Goal: Task Accomplishment & Management: Complete application form

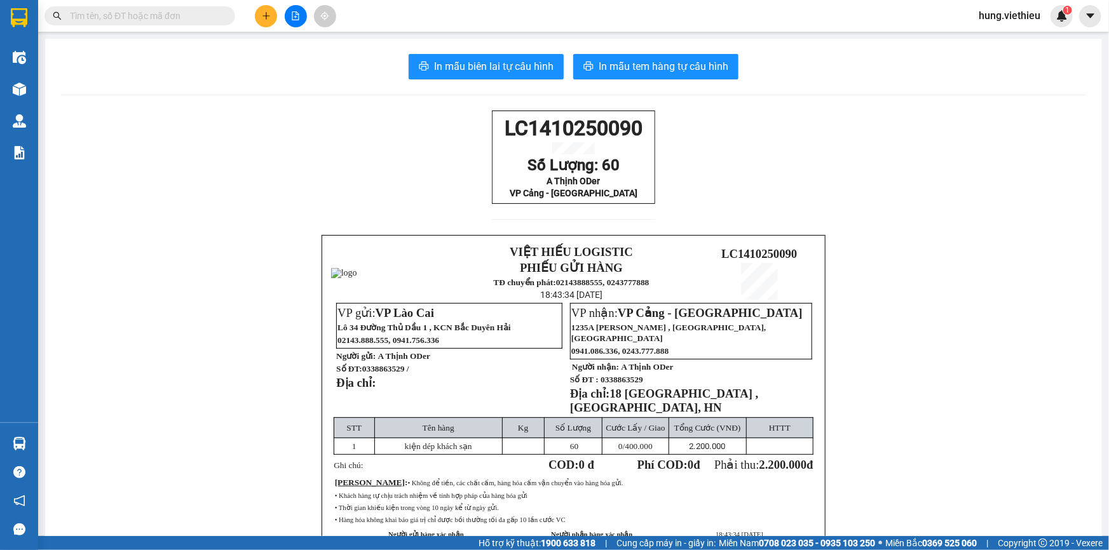
drag, startPoint x: 1074, startPoint y: 51, endPoint x: 712, endPoint y: 153, distance: 375.7
click at [712, 152] on div "LC1410250090 Số Lượng: 60 A Thịnh ODer VP Cảng - [GEOGRAPHIC_DATA] VIỆT HIẾU LO…" at bounding box center [573, 362] width 1026 height 502
click at [173, 21] on input "text" at bounding box center [145, 16] width 150 height 14
click at [130, 14] on input "text" at bounding box center [145, 16] width 150 height 14
click at [269, 22] on button at bounding box center [266, 16] width 22 height 22
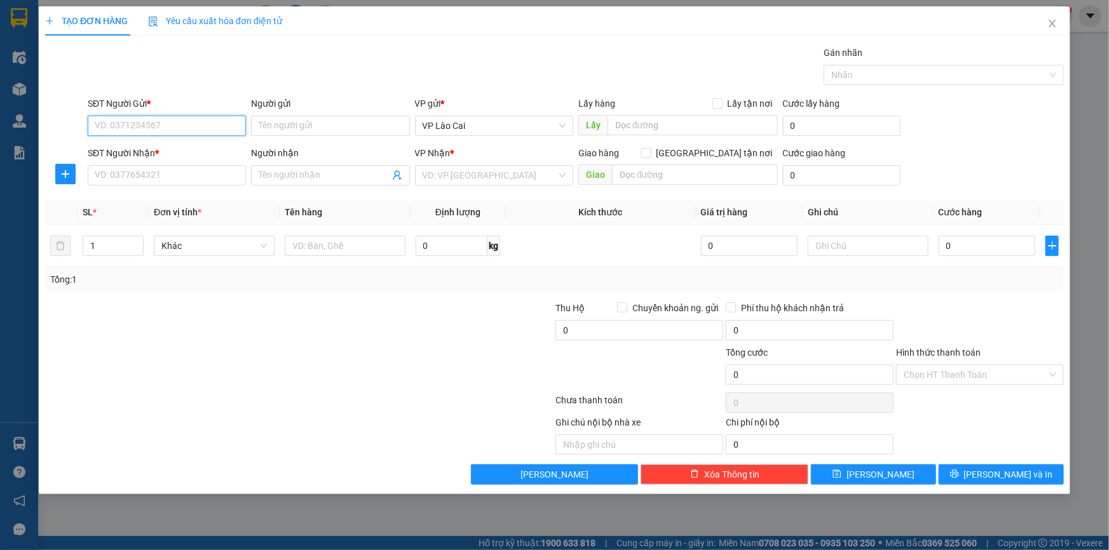
click at [180, 130] on input "SĐT Người Gửi *" at bounding box center [167, 126] width 158 height 20
type input "0964859584"
click at [299, 121] on input "Người gửi" at bounding box center [330, 126] width 158 height 20
click at [287, 137] on div "Người gửi Tên người gửi" at bounding box center [330, 119] width 158 height 44
click at [201, 149] on div "SĐT Người Nhận *" at bounding box center [167, 153] width 158 height 14
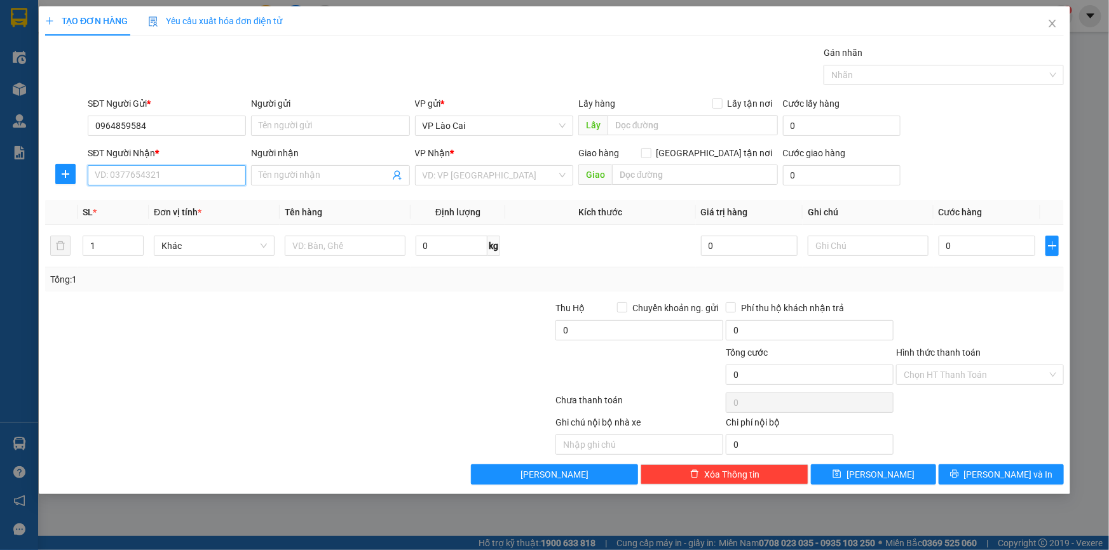
click at [201, 165] on input "SĐT Người Nhận *" at bounding box center [167, 175] width 158 height 20
drag, startPoint x: 158, startPoint y: 123, endPoint x: 82, endPoint y: 124, distance: 76.2
click at [82, 124] on div "SĐT Người Gửi * 0964859584 0964859584 Người gửi Tên người gửi VP gửi * VP Lào C…" at bounding box center [554, 119] width 1021 height 44
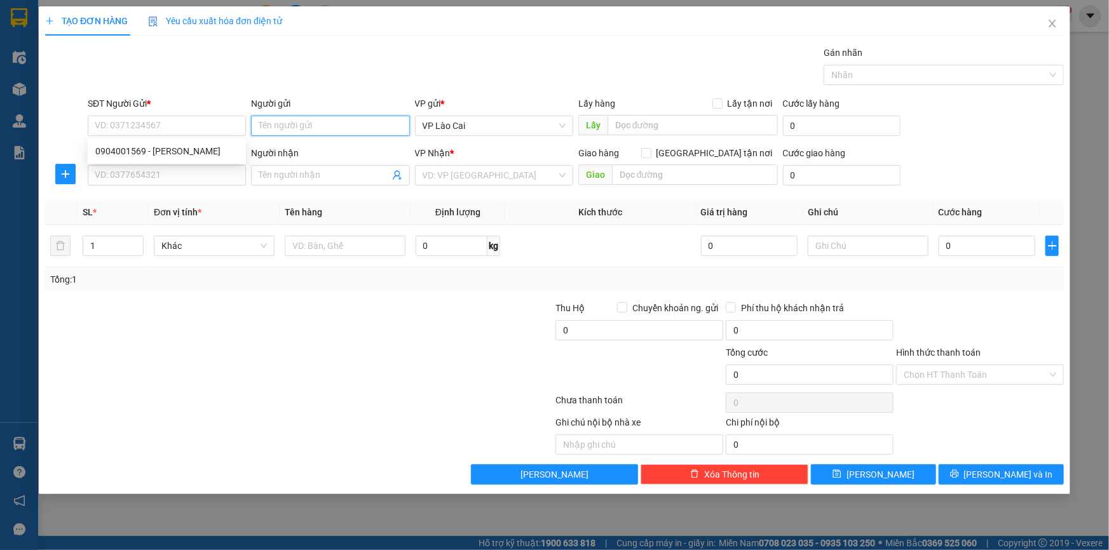
click at [274, 124] on input "Người gửi" at bounding box center [330, 126] width 158 height 20
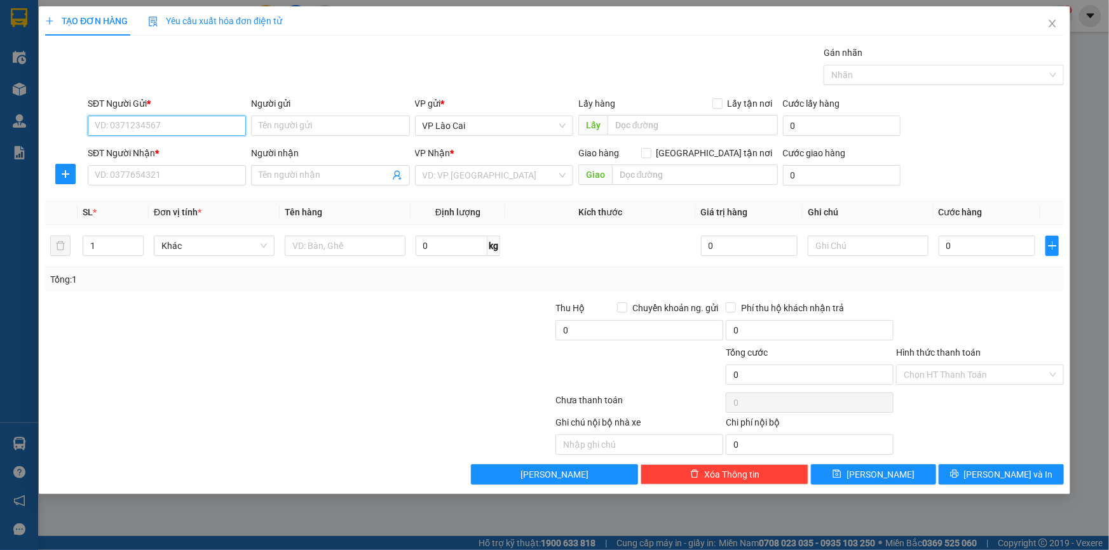
click at [172, 124] on input "SĐT Người Gửi *" at bounding box center [167, 126] width 158 height 20
click at [147, 158] on div "0904001569 - [PERSON_NAME]" at bounding box center [166, 151] width 143 height 14
type input "0904001569"
type input "[PERSON_NAME]"
click at [395, 176] on icon "user-add" at bounding box center [397, 176] width 8 height 10
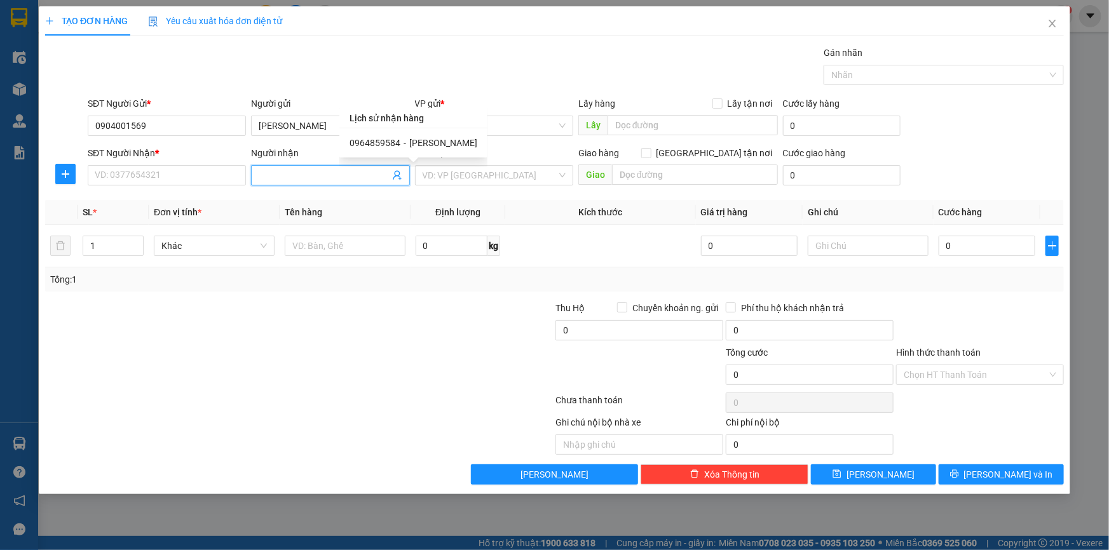
click at [405, 142] on div "0964859584 - [PERSON_NAME]" at bounding box center [413, 143] width 128 height 14
type input "0964859584"
type input "[PERSON_NAME]"
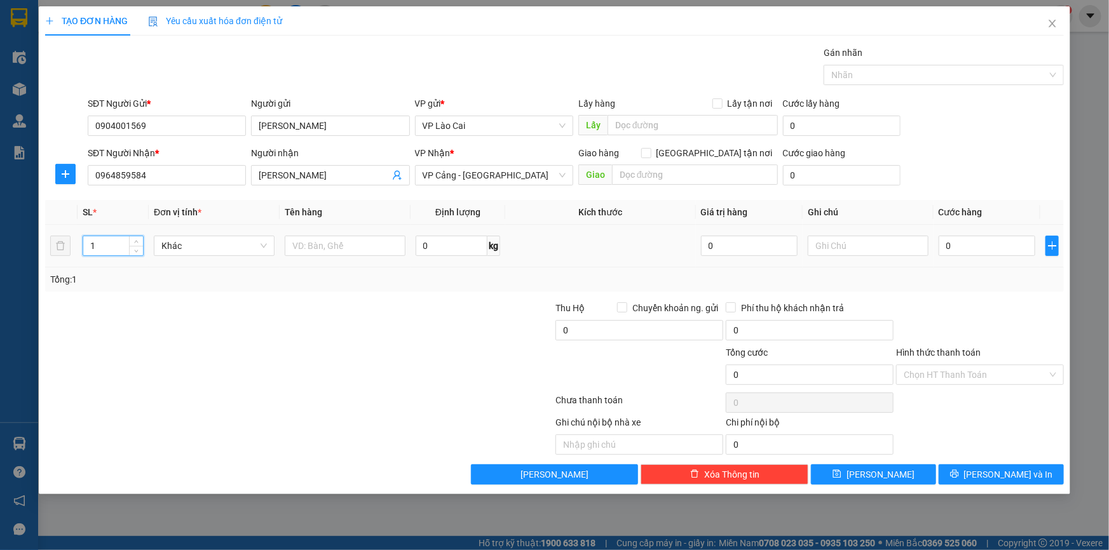
drag, startPoint x: 109, startPoint y: 250, endPoint x: 88, endPoint y: 255, distance: 21.6
click at [88, 255] on div "1" at bounding box center [113, 246] width 61 height 20
type input "88"
click at [375, 248] on input "text" at bounding box center [345, 246] width 121 height 20
type input "Thứ"
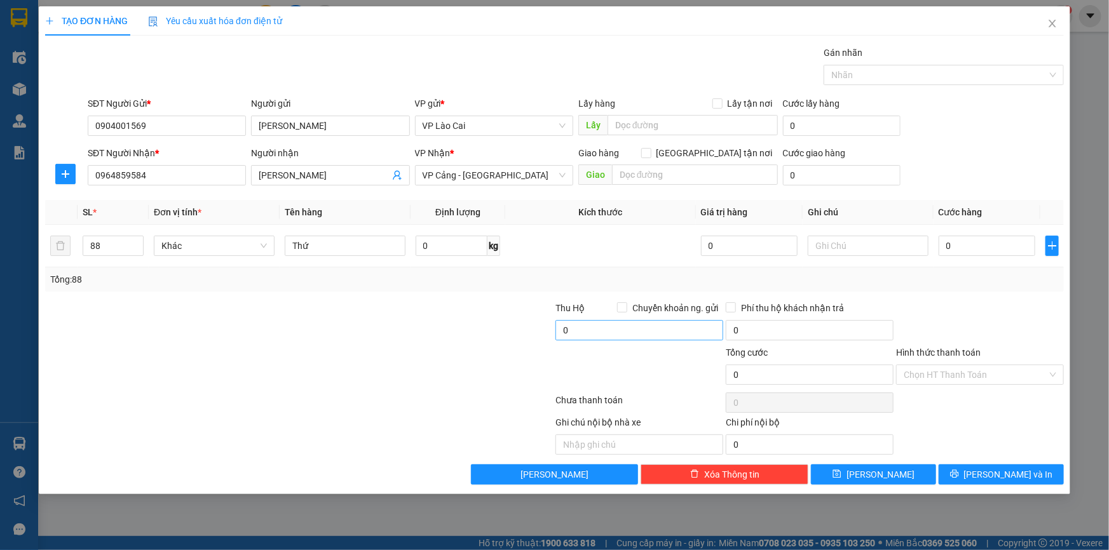
drag, startPoint x: 436, startPoint y: 330, endPoint x: 619, endPoint y: 330, distance: 183.6
click at [437, 330] on div at bounding box center [469, 323] width 170 height 44
click at [950, 248] on input "0" at bounding box center [986, 246] width 97 height 20
click at [675, 123] on input "text" at bounding box center [692, 125] width 170 height 20
click at [794, 130] on input "0" at bounding box center [842, 126] width 118 height 20
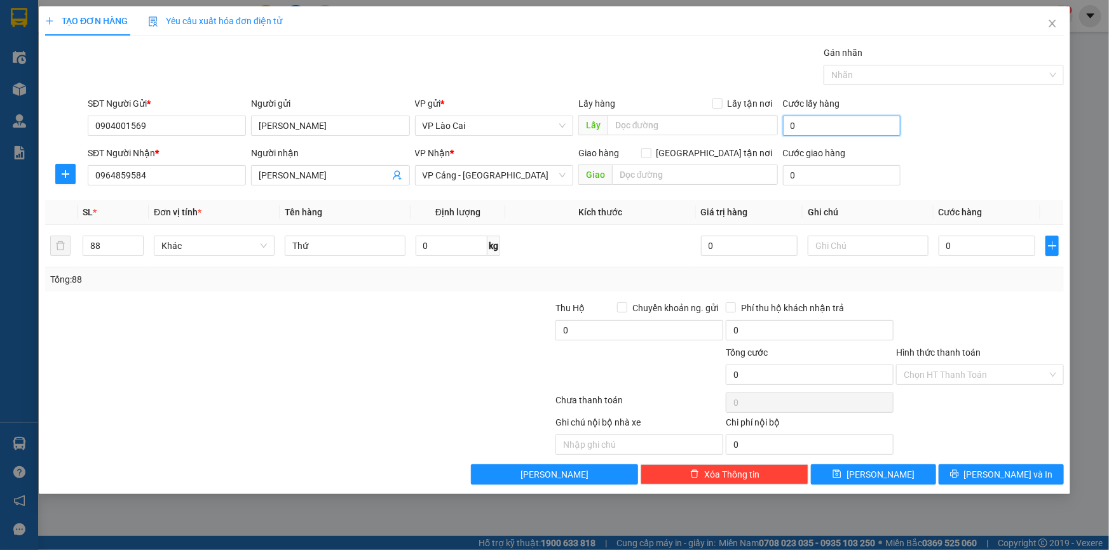
type input "3"
type input "30"
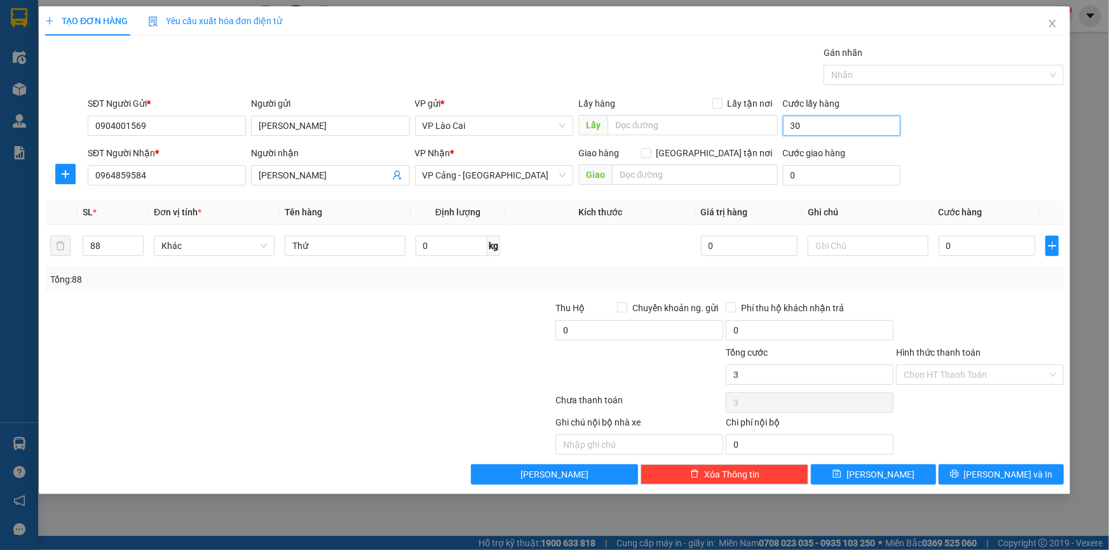
type input "30"
type input "300"
type input "3.000"
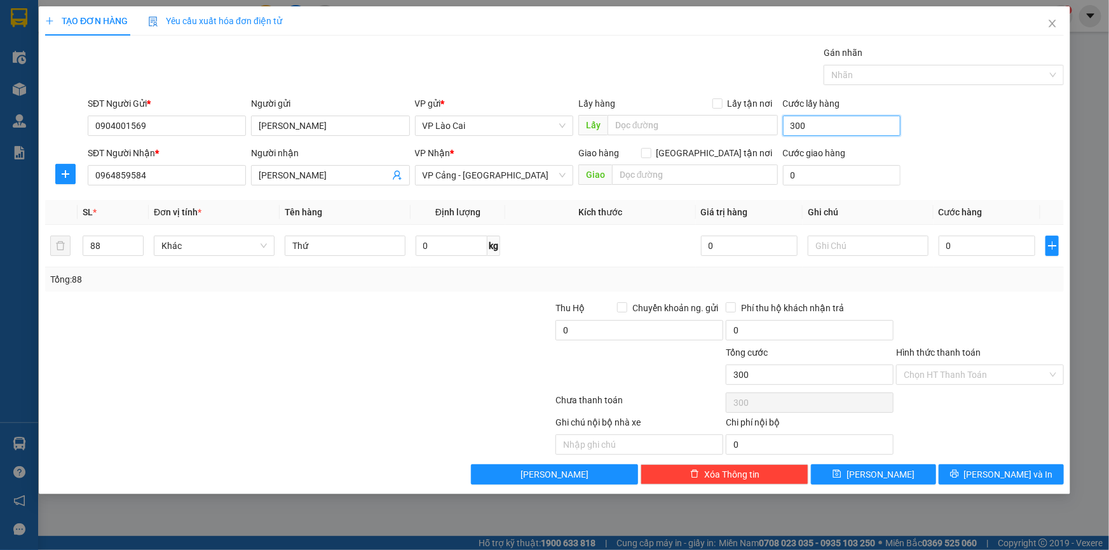
type input "3.000"
type input "30.000"
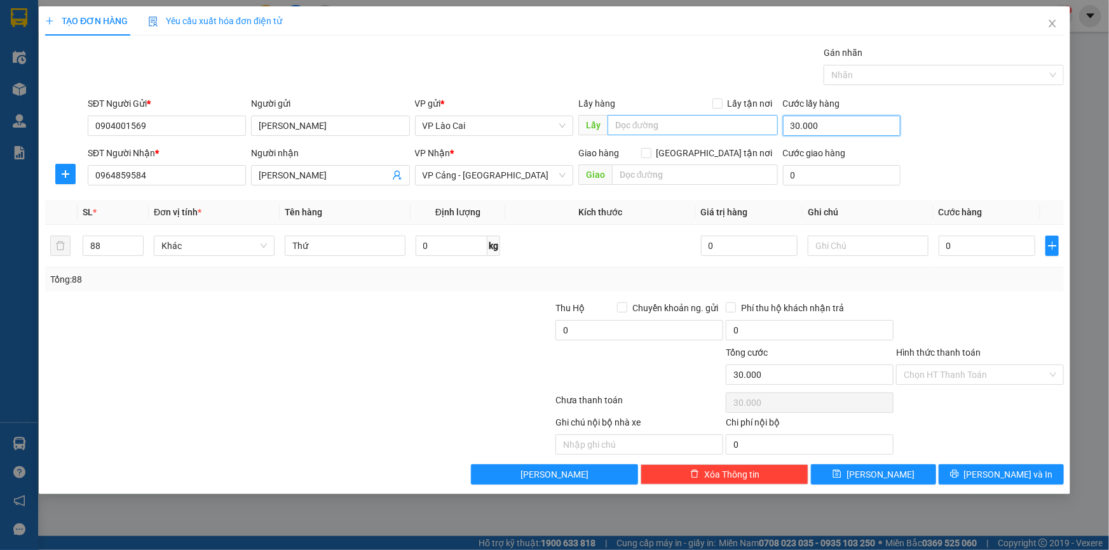
type input "30.000"
click at [686, 121] on input "text" at bounding box center [692, 125] width 170 height 20
type input "Vs xe vào bãi"
click at [969, 159] on div "SĐT Người Nhận * 0964859584 Người nhận [PERSON_NAME] VP Nhận * VP Cảng - [GEOGR…" at bounding box center [575, 168] width 981 height 44
click at [955, 245] on input "0" at bounding box center [986, 246] width 97 height 20
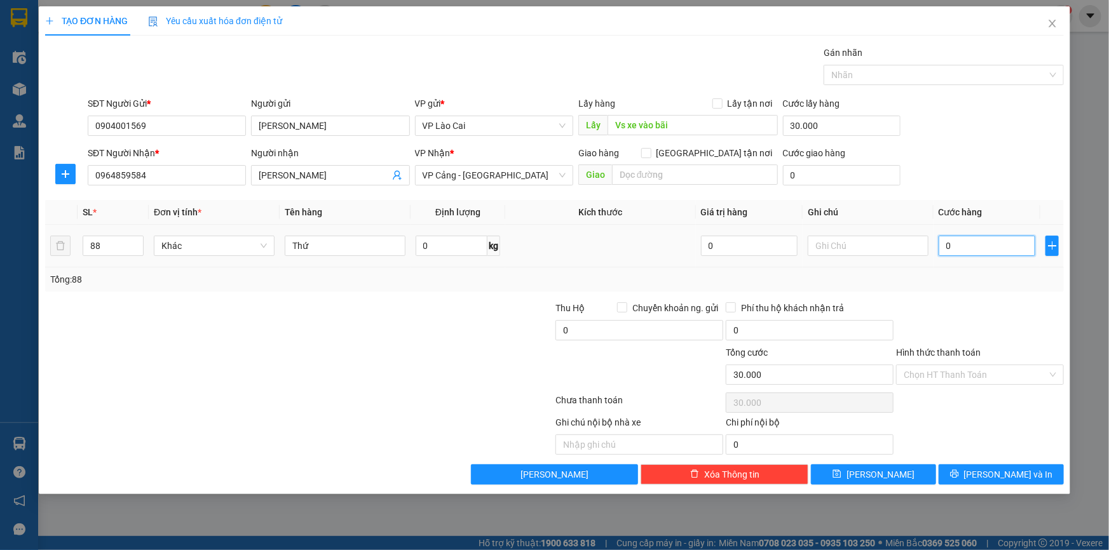
type input "9"
type input "30.009"
type input "90"
type input "30.090"
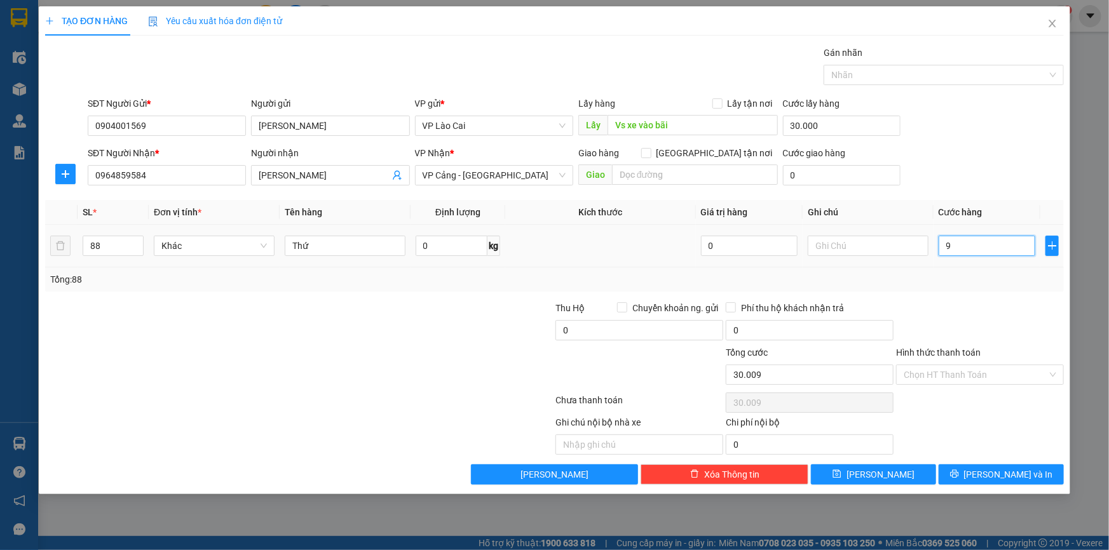
type input "30.090"
type input "900"
type input "30.900"
type input "9.000"
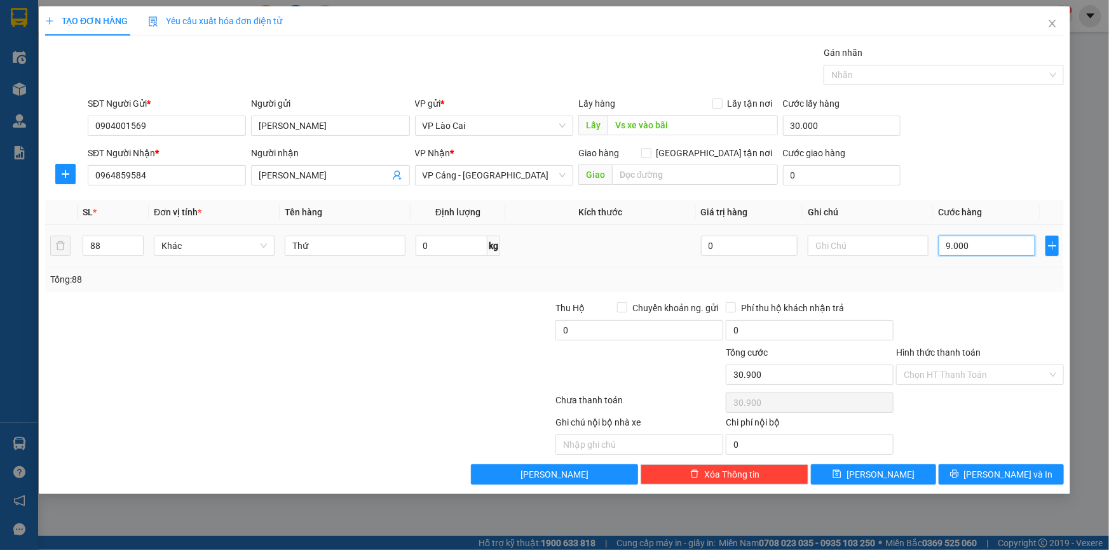
type input "39.000"
type input "90.000"
type input "120.000"
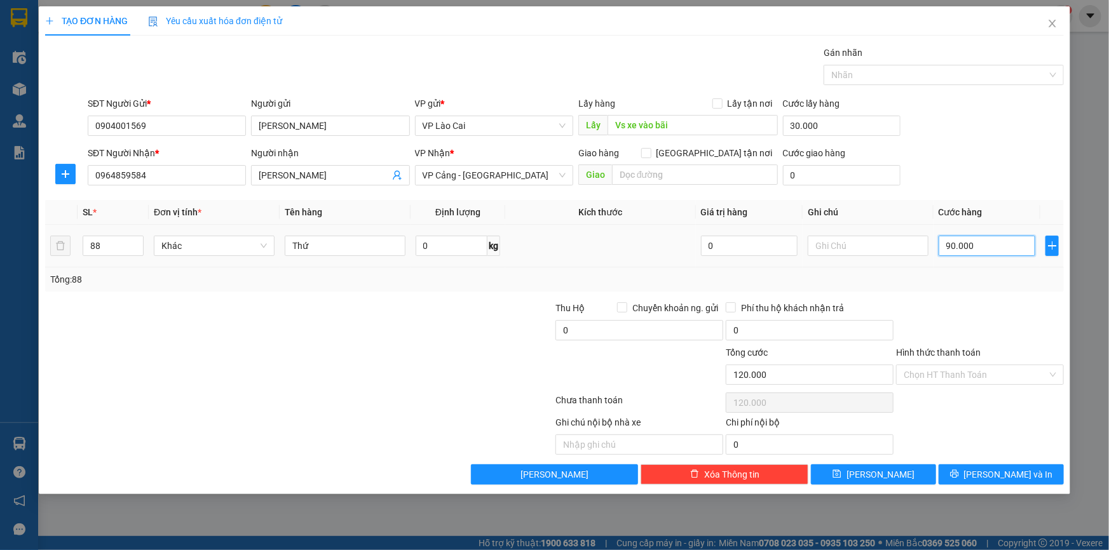
type input "900.000"
type input "930.000"
type input "900.000"
click at [959, 471] on icon "printer" at bounding box center [954, 473] width 9 height 9
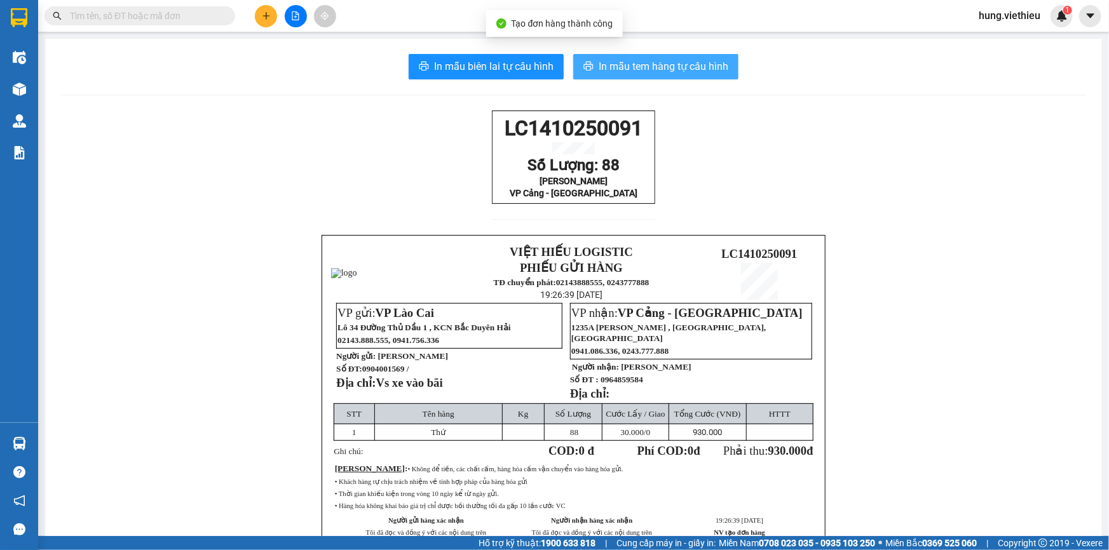
click at [668, 69] on span "In mẫu tem hàng tự cấu hình" at bounding box center [663, 66] width 130 height 16
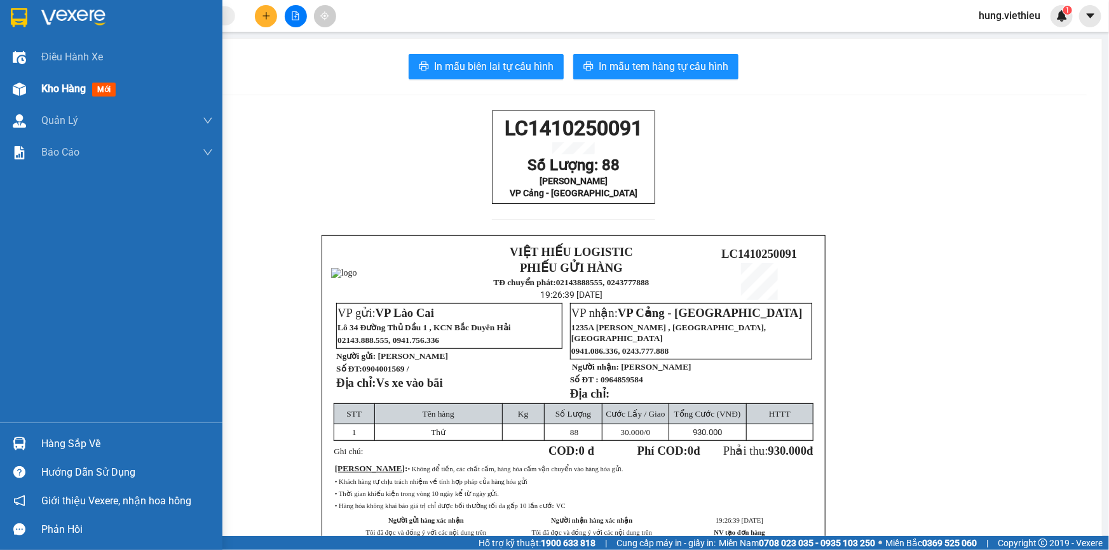
click at [52, 86] on span "Kho hàng" at bounding box center [63, 89] width 44 height 12
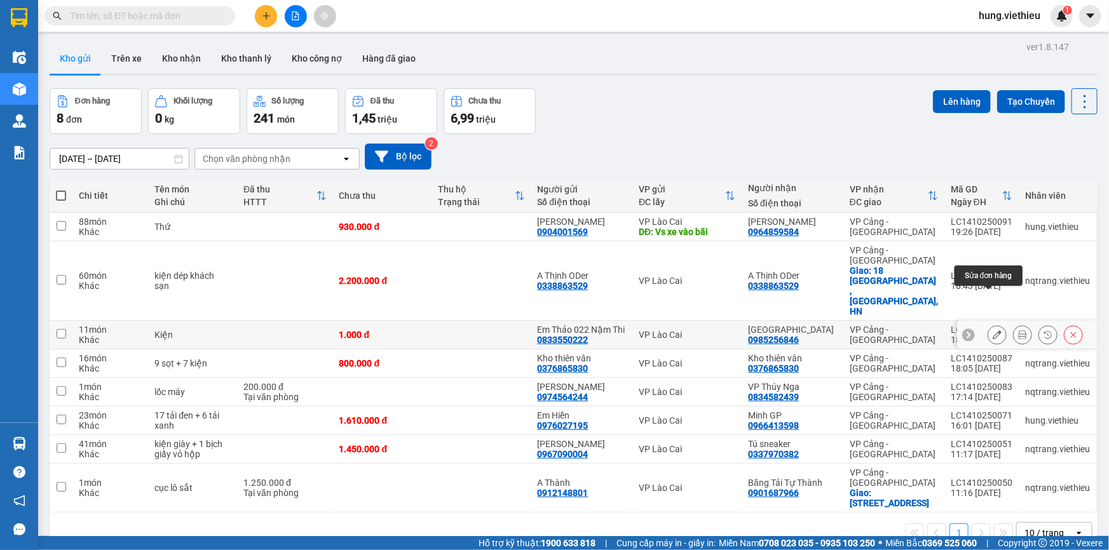
click at [992, 330] on icon at bounding box center [996, 334] width 9 height 9
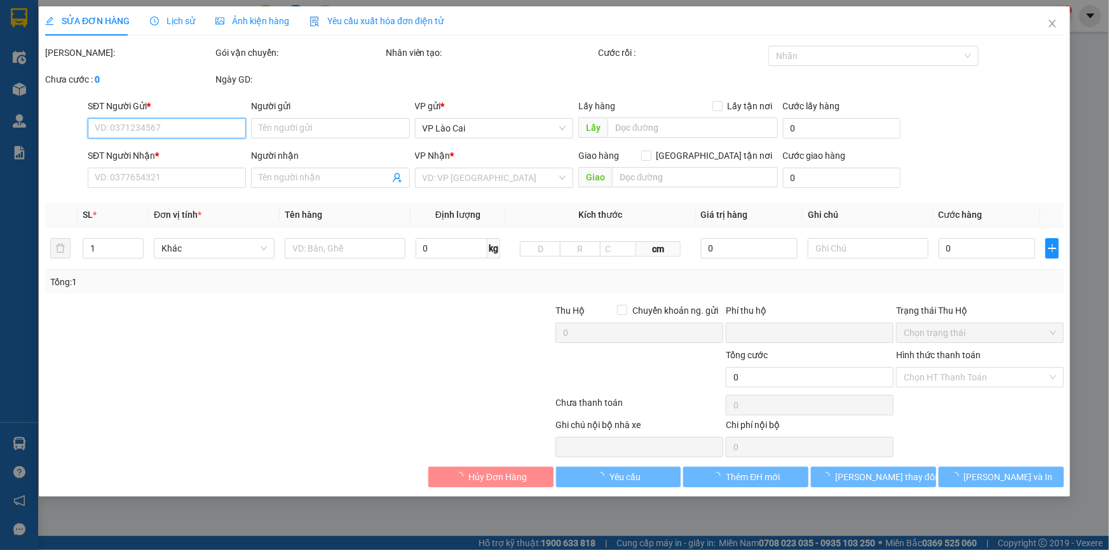
type input "0833550222"
type input "Em Thảo 022 Nậm Thi"
type input "0985256846"
type input "[GEOGRAPHIC_DATA]"
type input "0"
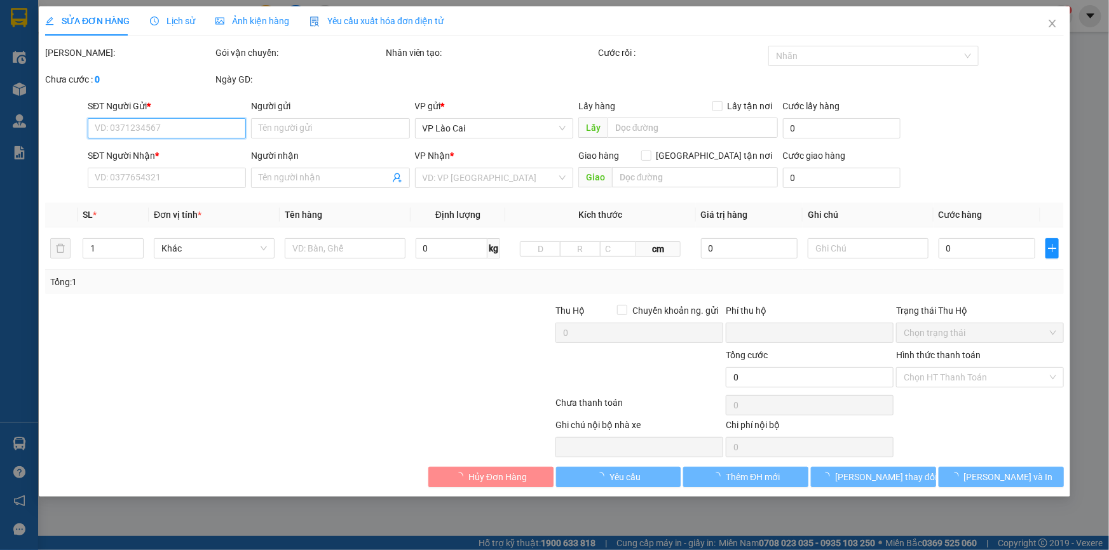
type input "1.000"
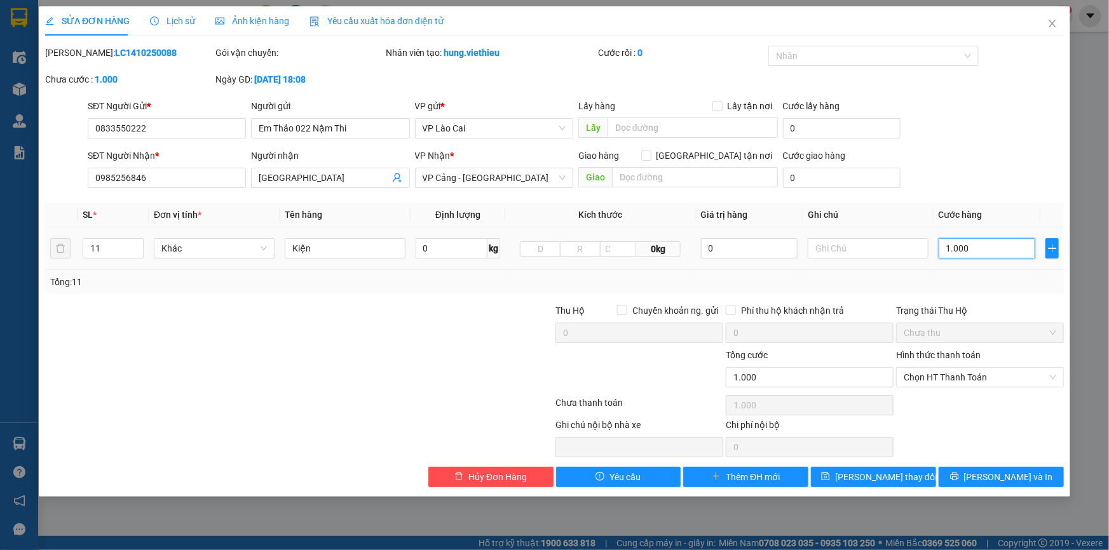
click at [966, 254] on input "1.000" at bounding box center [986, 248] width 97 height 20
type input "5"
type input "50"
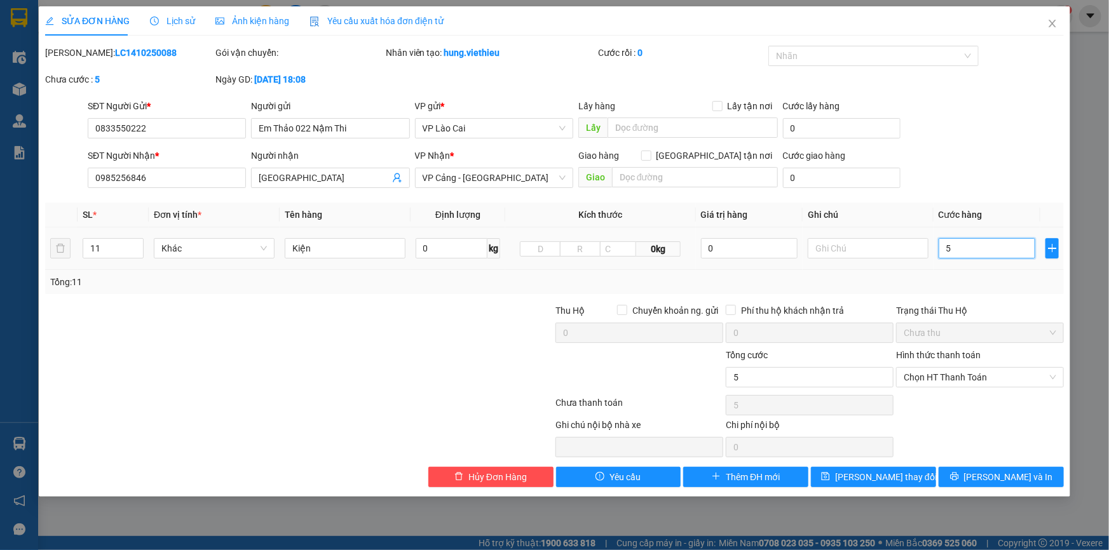
type input "50"
type input "500"
type input "5.000"
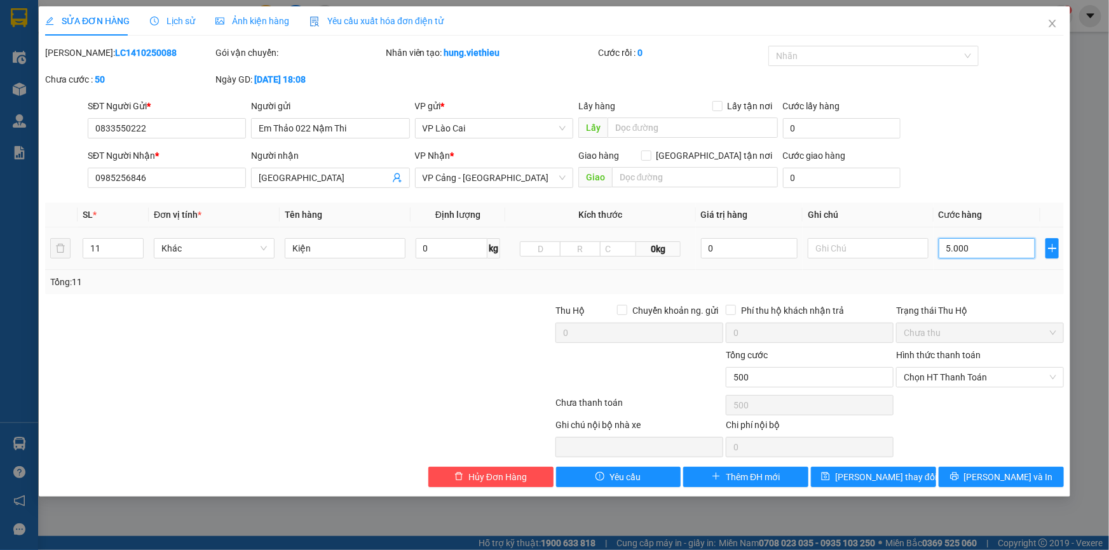
type input "5.000"
type input "50.000"
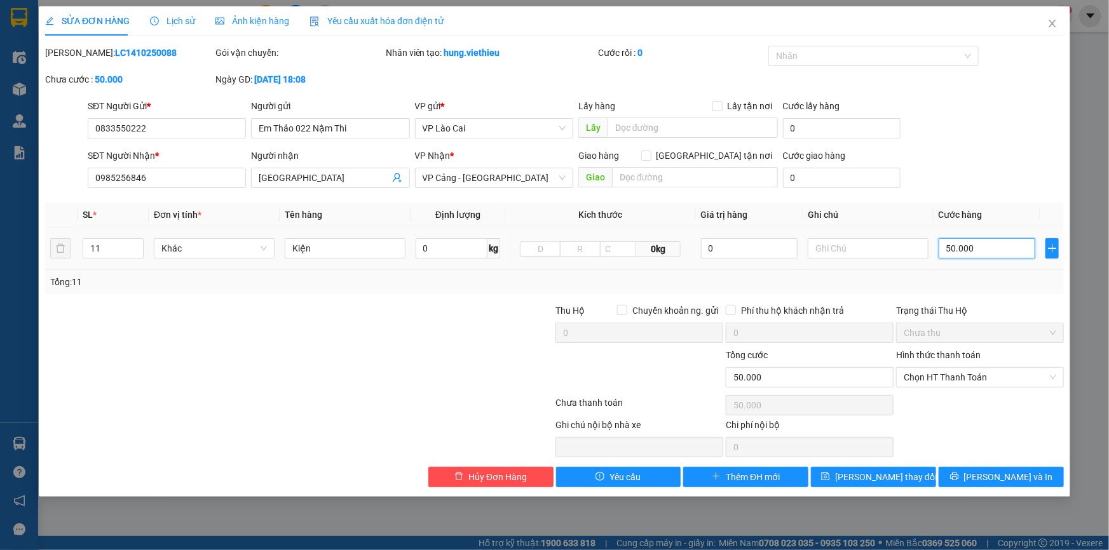
type input "500.000"
click at [881, 478] on span "[PERSON_NAME] thay đổi" at bounding box center [886, 477] width 102 height 14
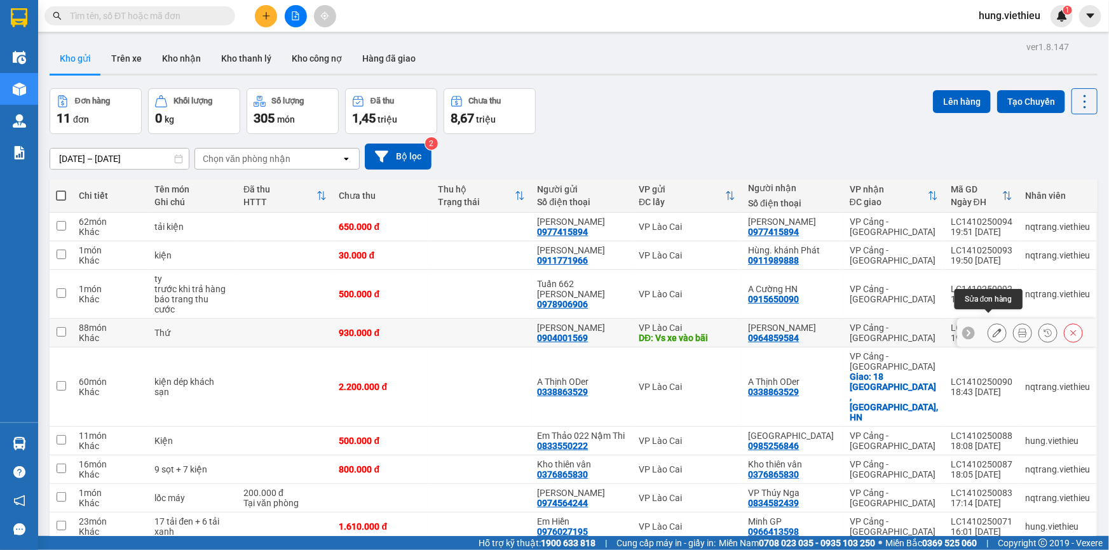
click at [988, 322] on button at bounding box center [997, 333] width 18 height 22
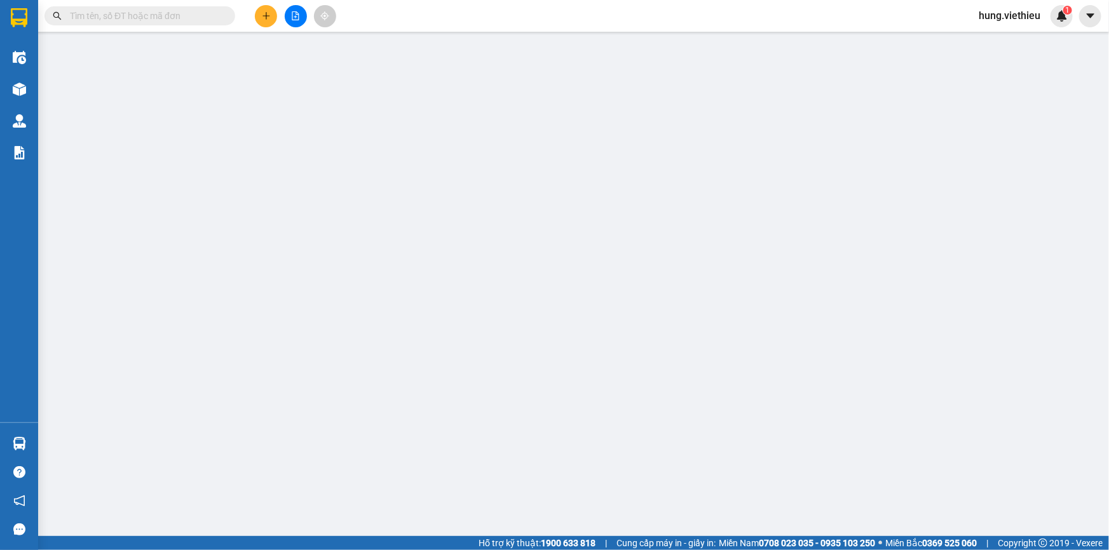
type input "0904001569"
type input "[PERSON_NAME]"
type input "Vs xe vào bãi"
type input "30.000"
type input "0964859584"
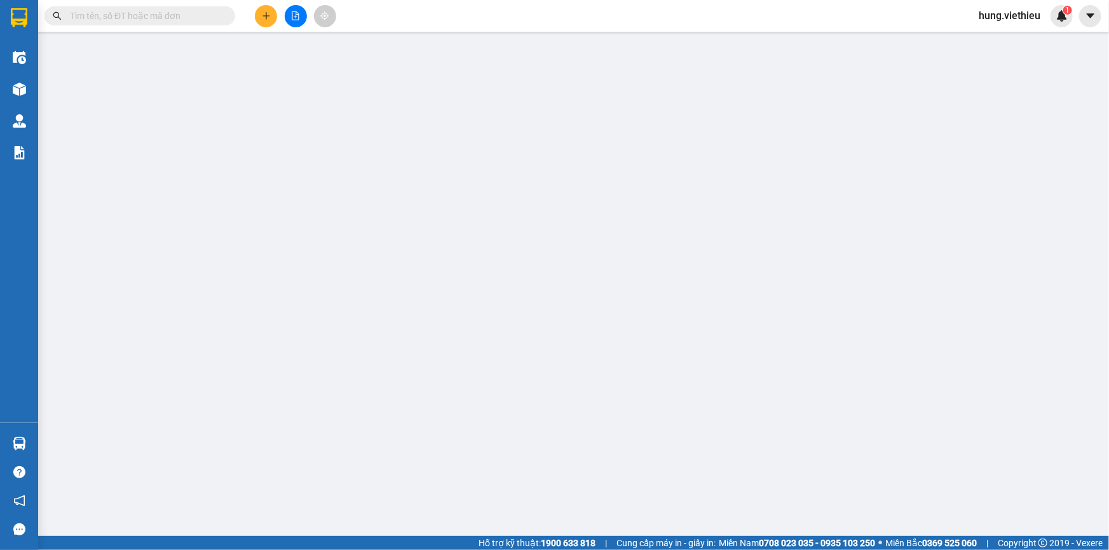
type input "[PERSON_NAME]"
type input "0"
type input "930.000"
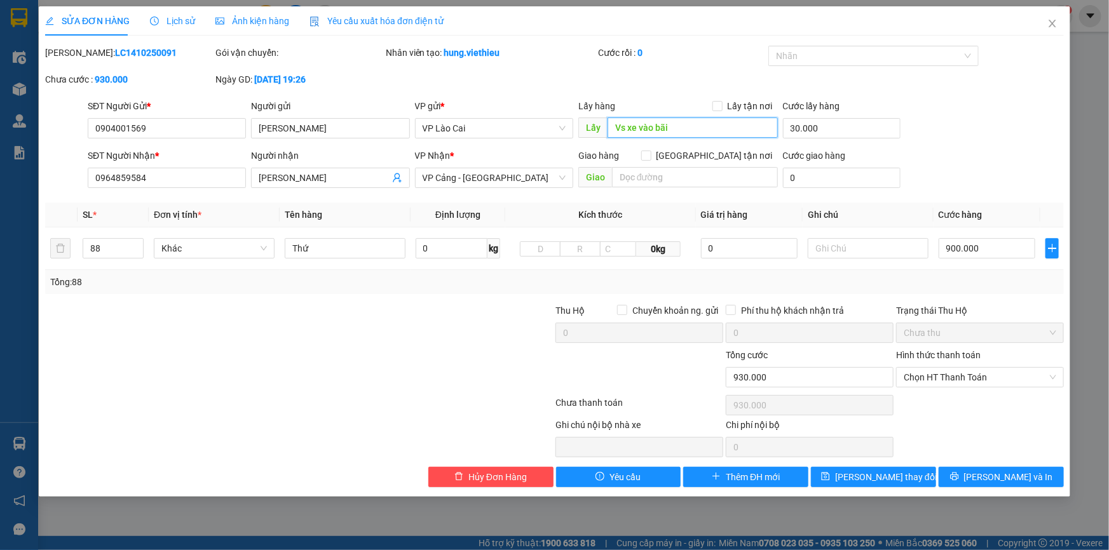
click at [623, 129] on input "Vs xe vào bãi" at bounding box center [692, 128] width 170 height 20
click at [623, 132] on input "Vs xe vào bãi" at bounding box center [692, 128] width 170 height 20
type input "Vé xe vào bãi"
click at [894, 479] on span "[PERSON_NAME] thay đổi" at bounding box center [886, 477] width 102 height 14
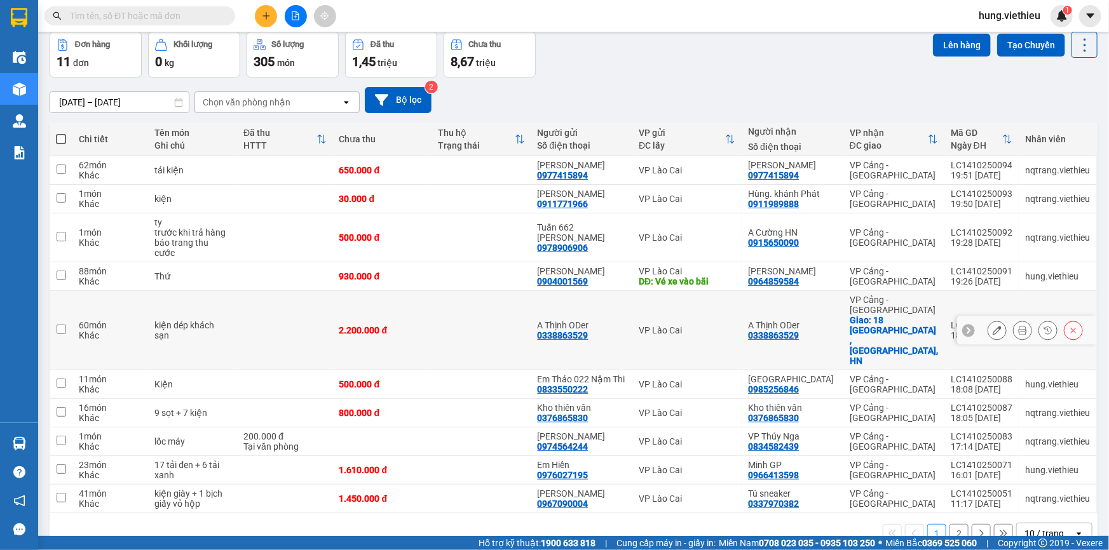
scroll to position [58, 0]
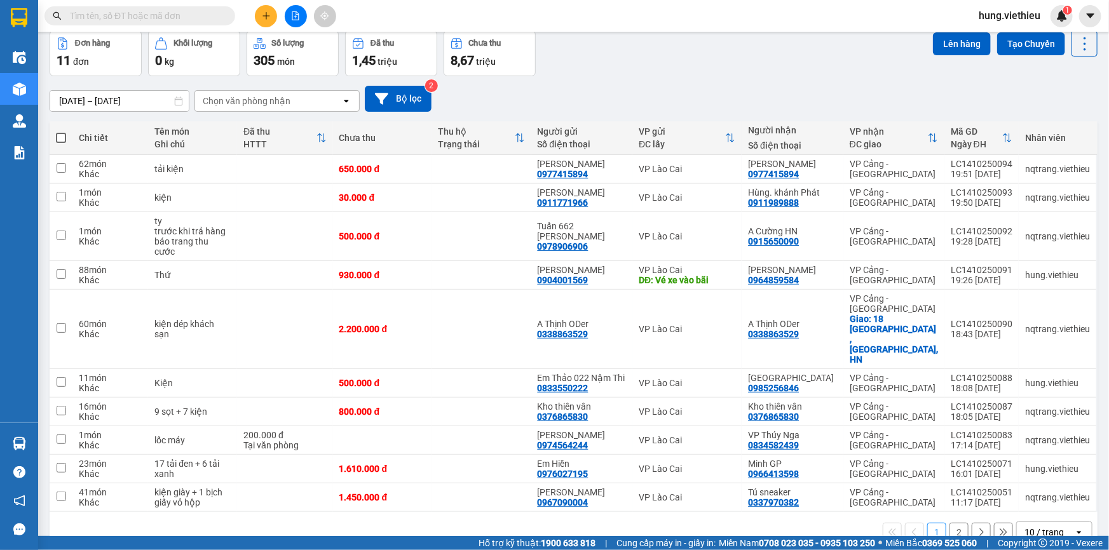
click at [1029, 526] on div "10 / trang" at bounding box center [1043, 532] width 39 height 13
click at [1032, 396] on span "20 / trang" at bounding box center [1037, 394] width 41 height 13
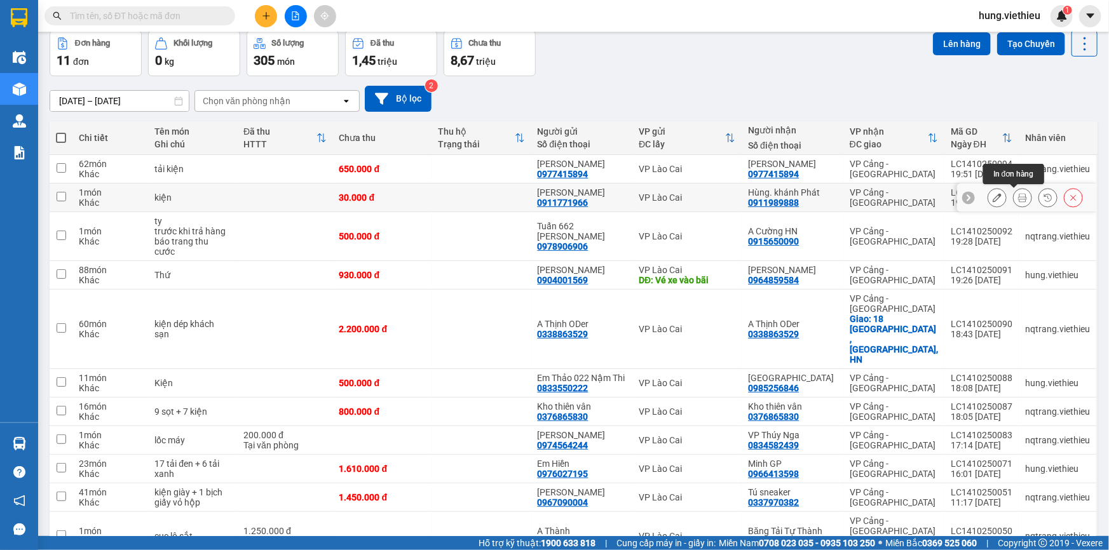
click at [1020, 201] on button at bounding box center [1022, 198] width 18 height 22
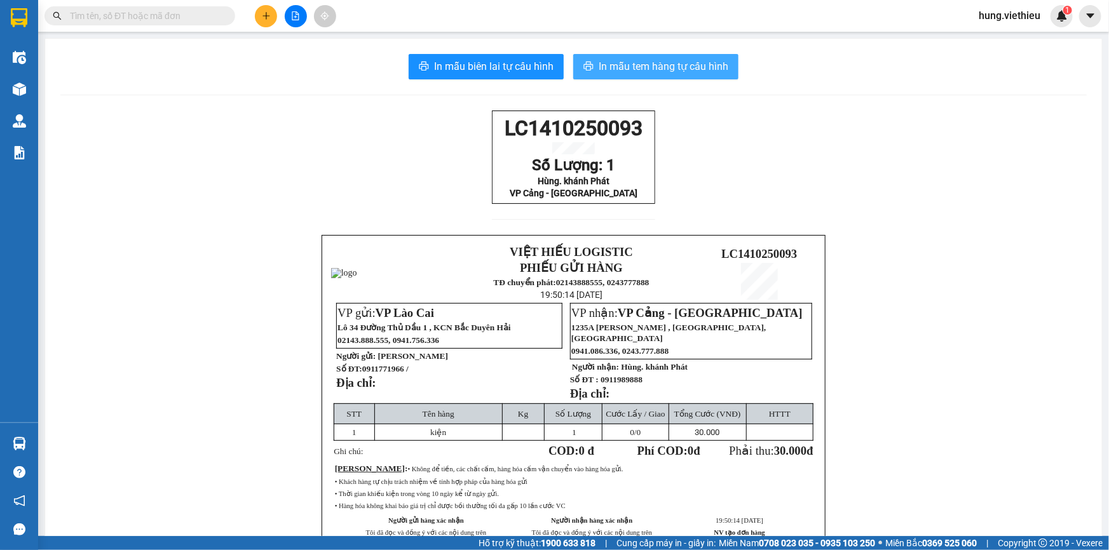
click at [684, 58] on span "In mẫu tem hàng tự cấu hình" at bounding box center [663, 66] width 130 height 16
click at [273, 13] on button at bounding box center [266, 16] width 22 height 22
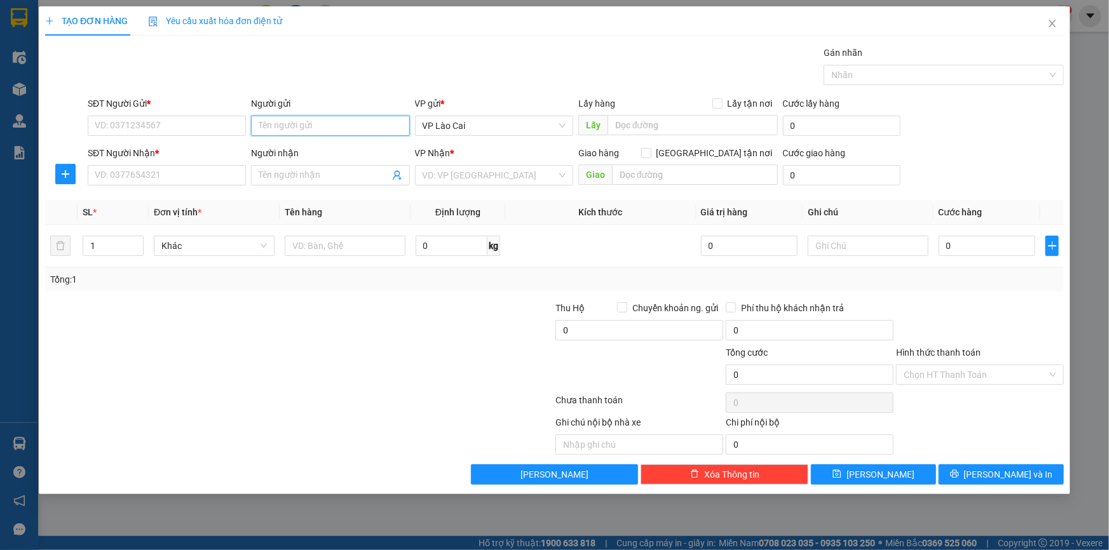
click at [356, 125] on input "Người gửi" at bounding box center [330, 126] width 158 height 20
type input "[PERSON_NAME]"
click at [330, 154] on div "[PERSON_NAME] - 0393740685" at bounding box center [330, 151] width 143 height 14
type input "0393740685"
type input "[PERSON_NAME]"
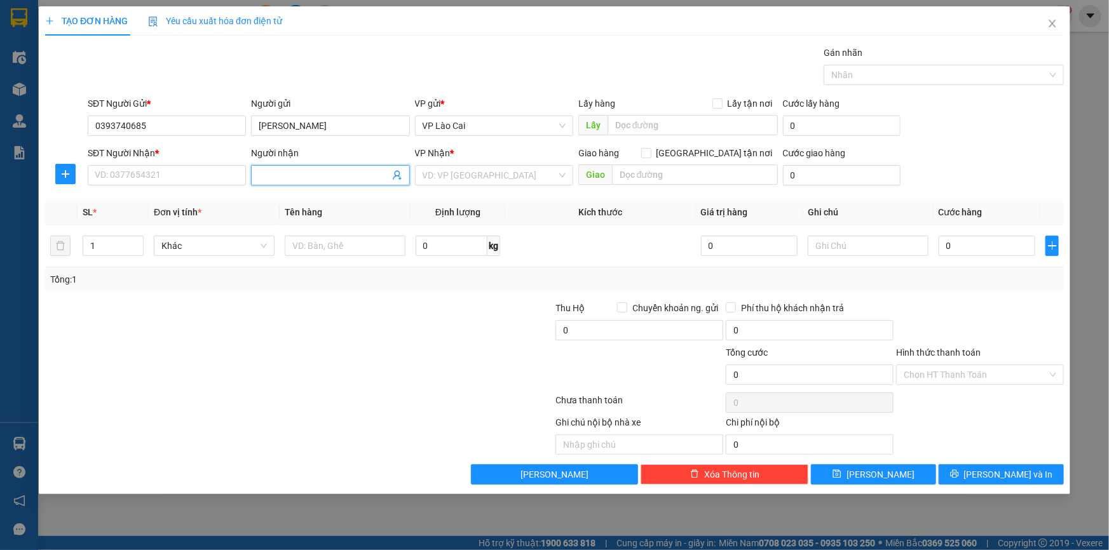
click at [397, 173] on icon "user-add" at bounding box center [397, 175] width 10 height 10
click at [410, 139] on span "Công Ga" at bounding box center [427, 143] width 34 height 10
type input "0919162731"
type input "Công Ga"
drag, startPoint x: 98, startPoint y: 254, endPoint x: 86, endPoint y: 257, distance: 11.7
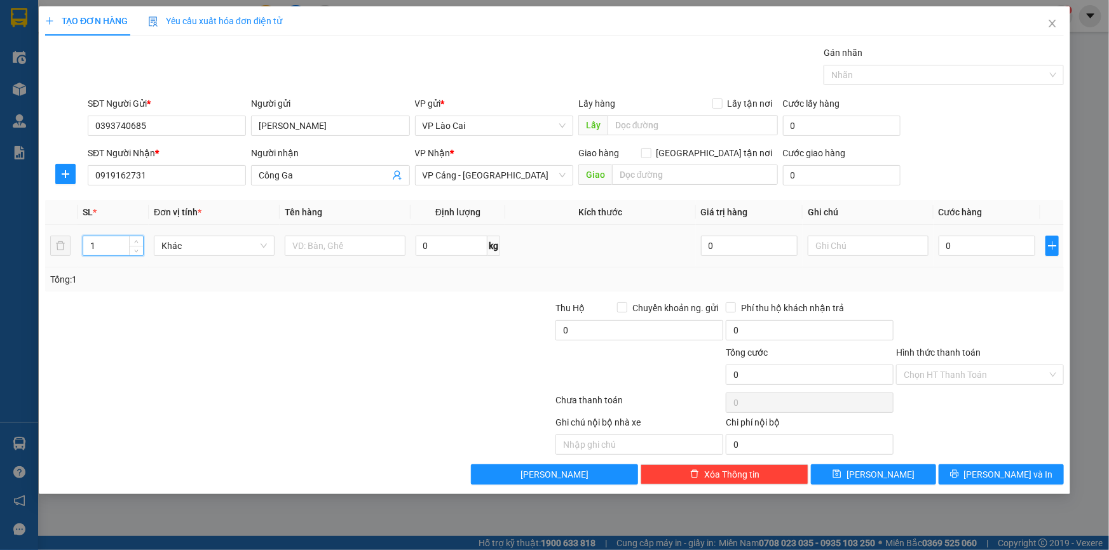
click at [86, 257] on div "1" at bounding box center [113, 245] width 61 height 25
type input "2"
click at [367, 245] on input "text" at bounding box center [345, 246] width 121 height 20
type input "Tải công ga"
click at [964, 240] on input "0" at bounding box center [986, 246] width 97 height 20
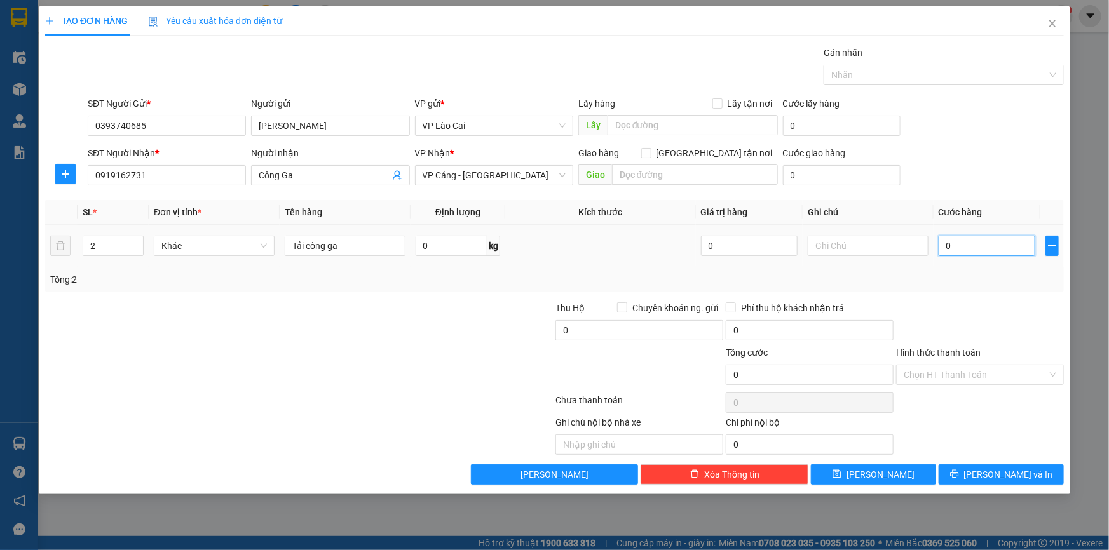
type input "5"
type input "50"
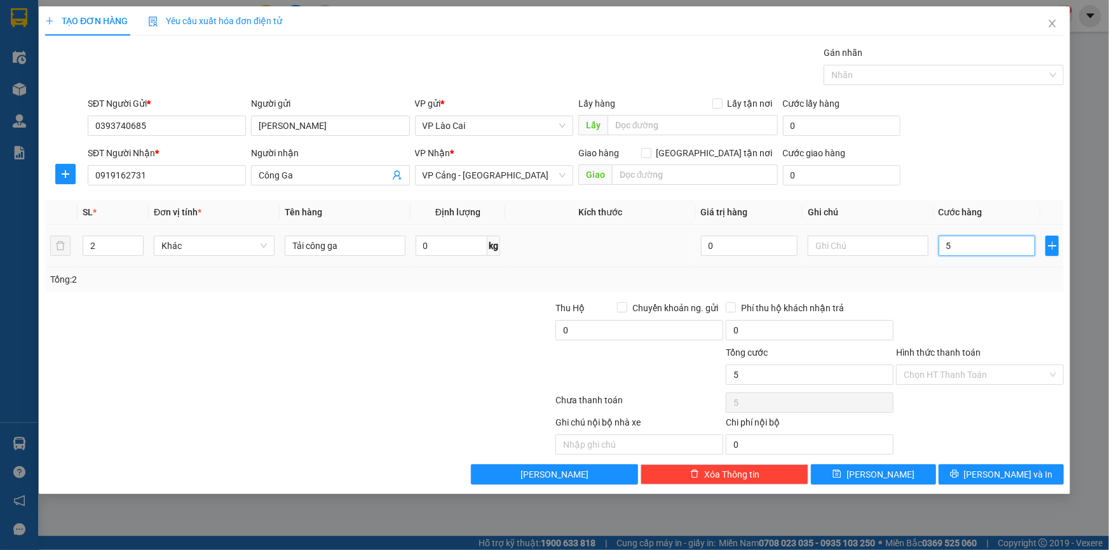
type input "50"
type input "500"
type input "5.000"
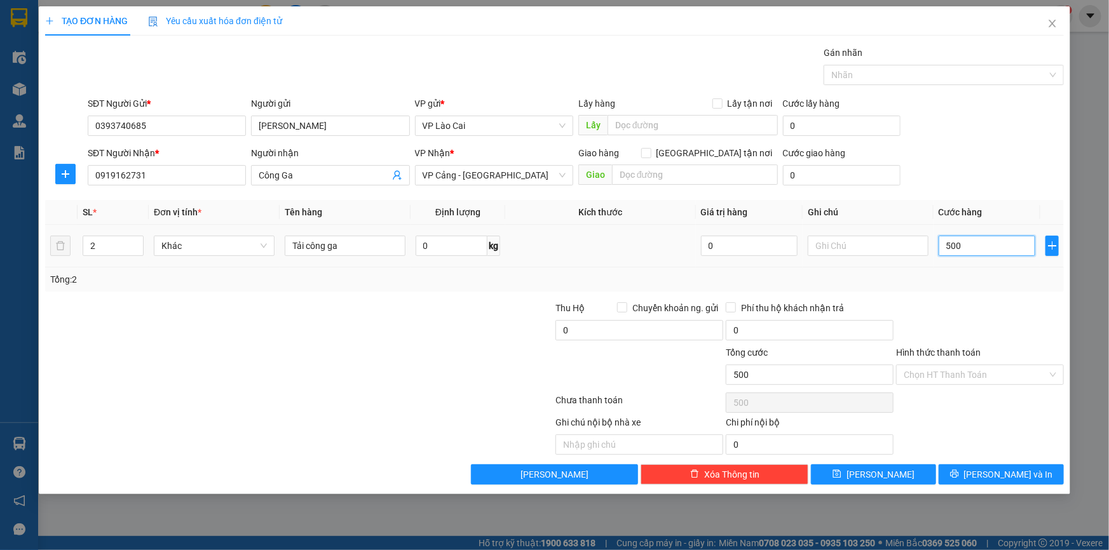
type input "5.000"
type input "50.000"
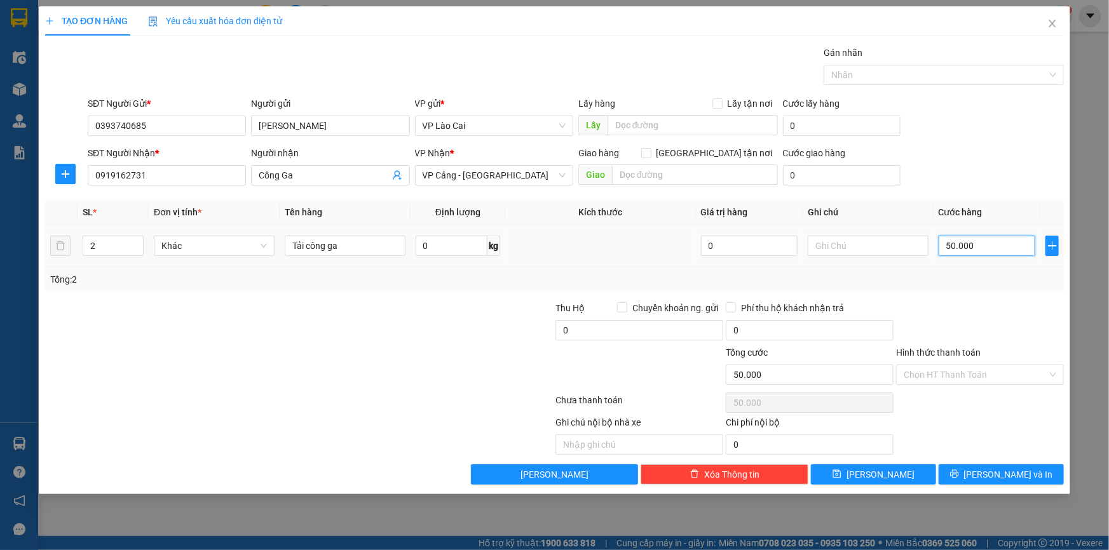
type input "500.000"
click at [872, 478] on button "[PERSON_NAME]" at bounding box center [873, 474] width 125 height 20
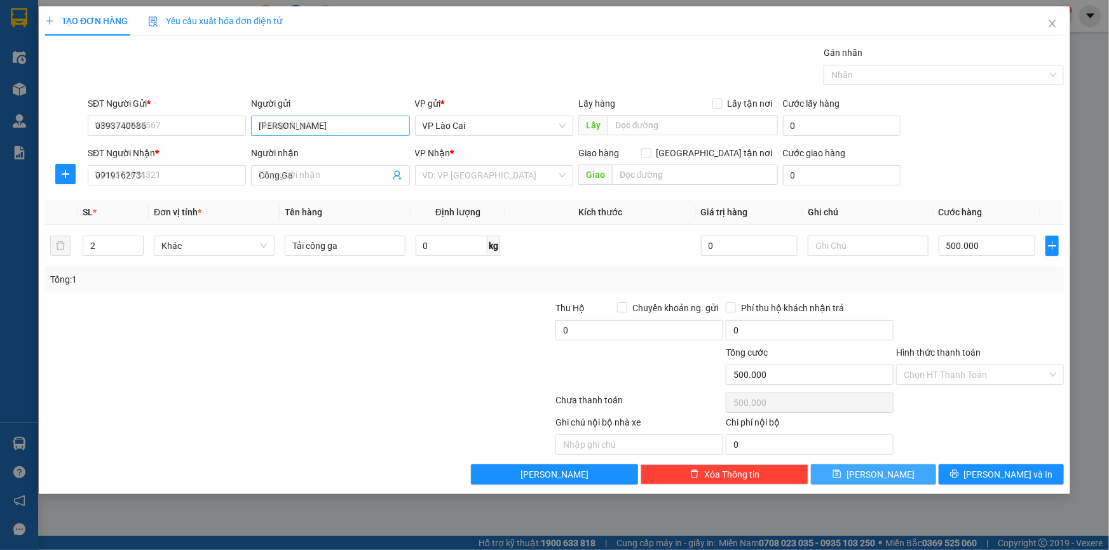
type input "1"
type input "0"
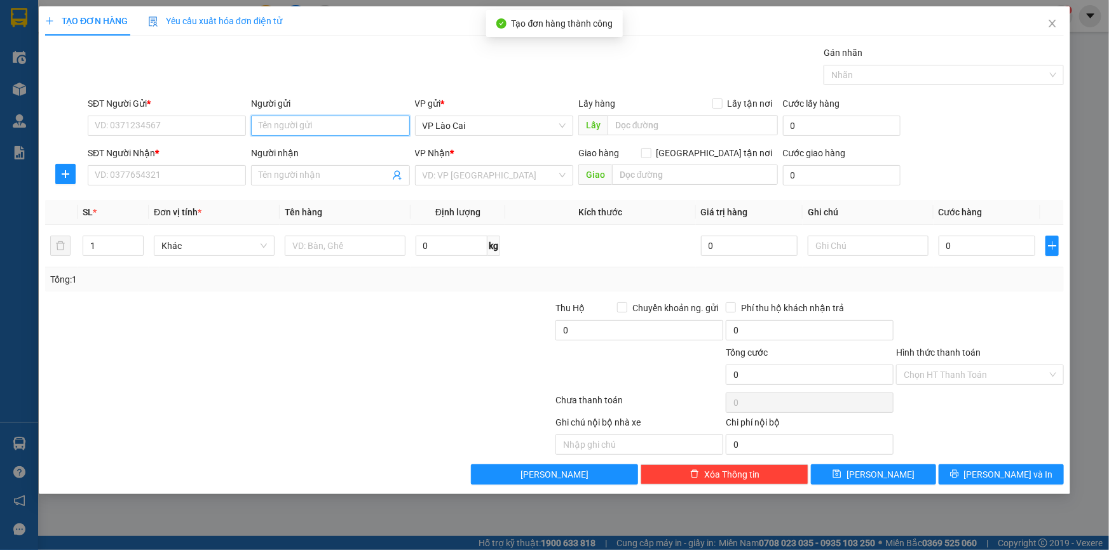
click at [273, 126] on input "Người gửi" at bounding box center [330, 126] width 158 height 20
type input "cô rõ"
click at [318, 148] on div "Cô Rõ - 0916073330" at bounding box center [330, 151] width 143 height 14
type input "0916073330"
type input "Cô Rõ"
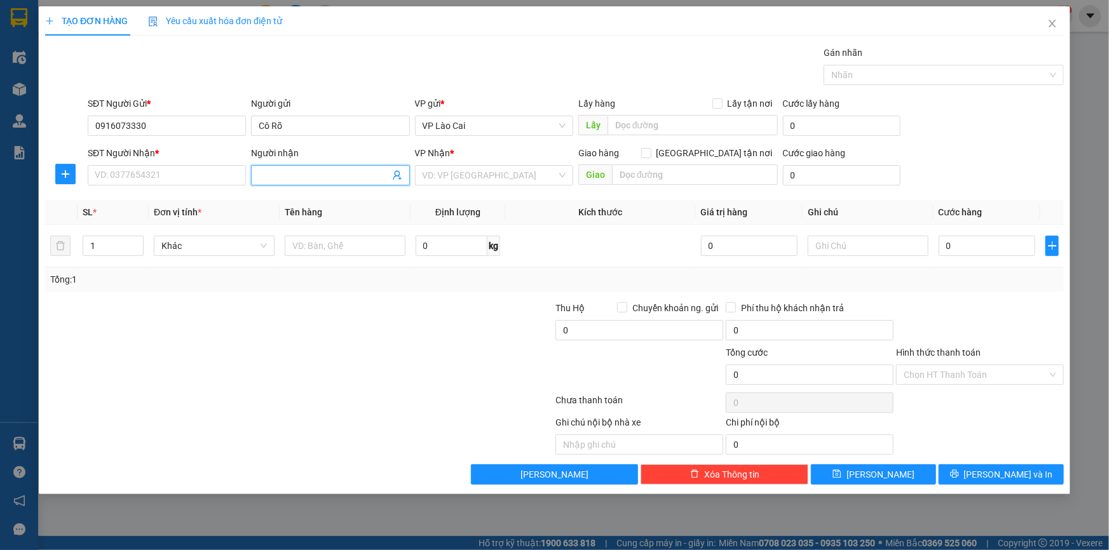
click at [399, 172] on icon "user-add" at bounding box center [397, 176] width 8 height 10
click at [412, 128] on span "Công Ga" at bounding box center [424, 129] width 34 height 10
type input "0919162731"
type input "Công Ga"
drag, startPoint x: 110, startPoint y: 250, endPoint x: 69, endPoint y: 255, distance: 41.7
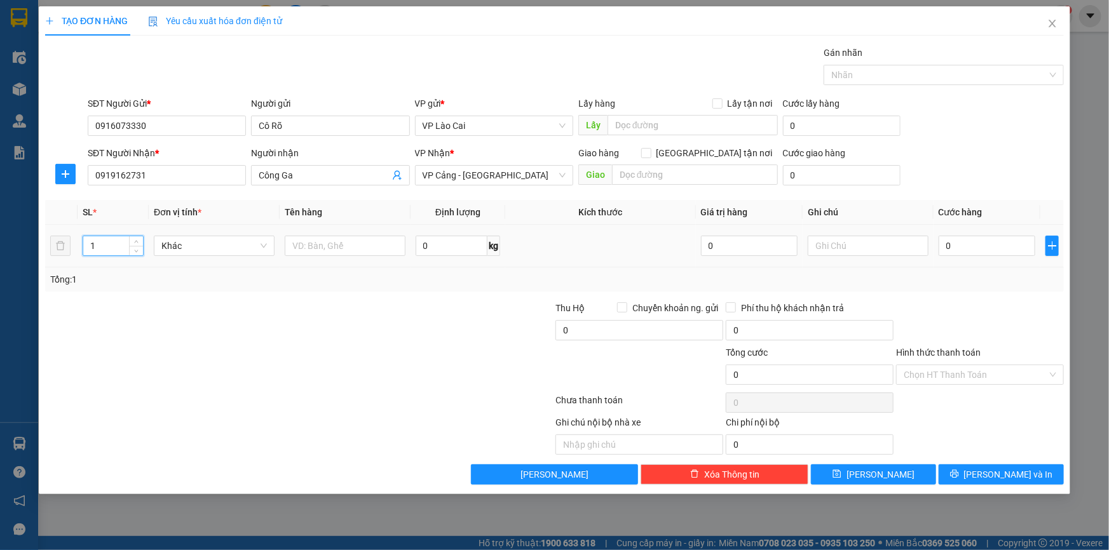
click at [69, 255] on tr "1 Khác 0 kg 0 0" at bounding box center [554, 246] width 1018 height 43
type input "2"
click at [321, 239] on input "text" at bounding box center [345, 246] width 121 height 20
type input "tải công ga"
click at [944, 248] on input "0" at bounding box center [986, 246] width 97 height 20
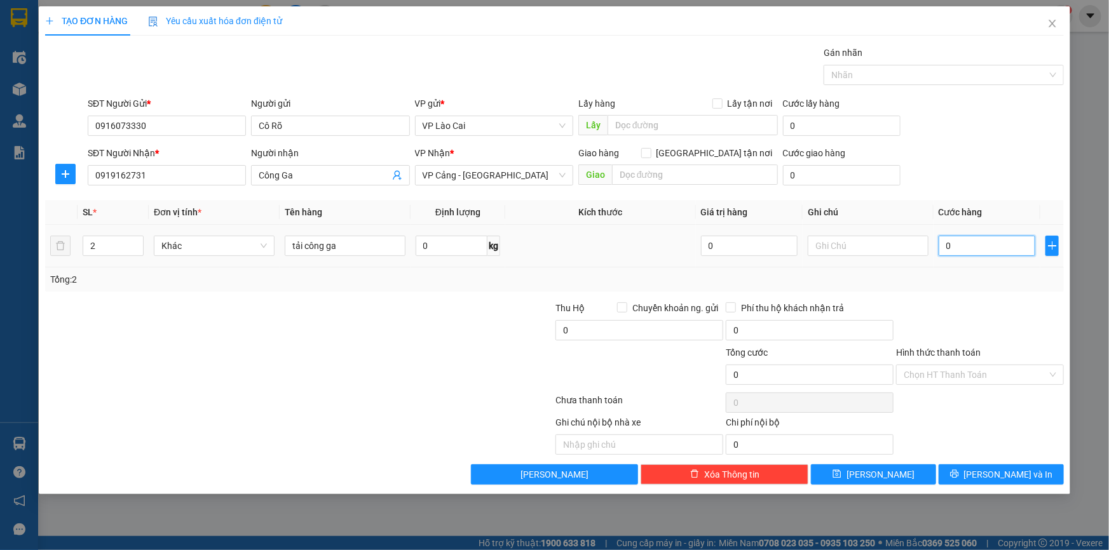
type input "4"
type input "40"
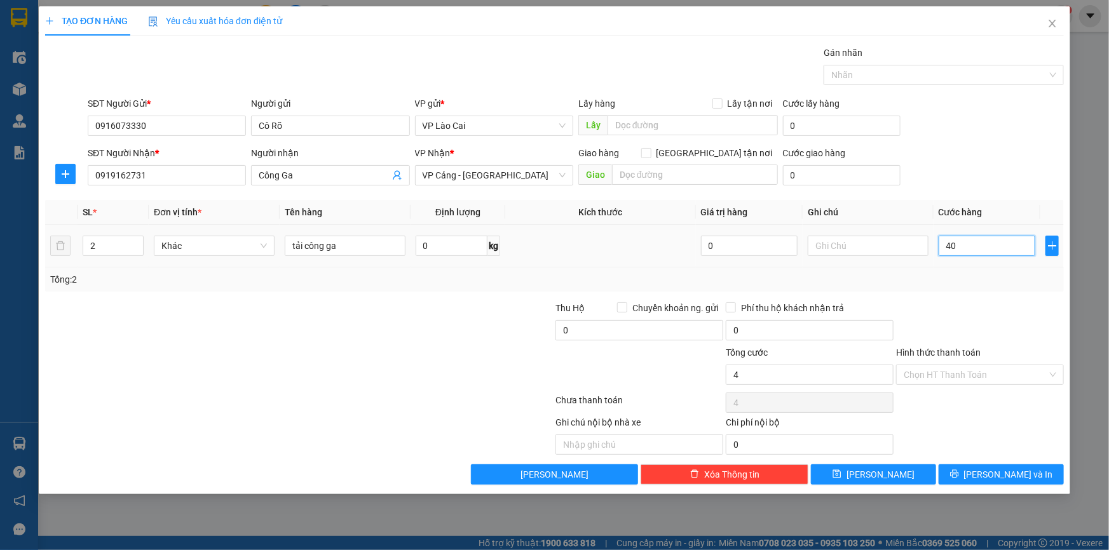
type input "40"
type input "400"
type input "4.000"
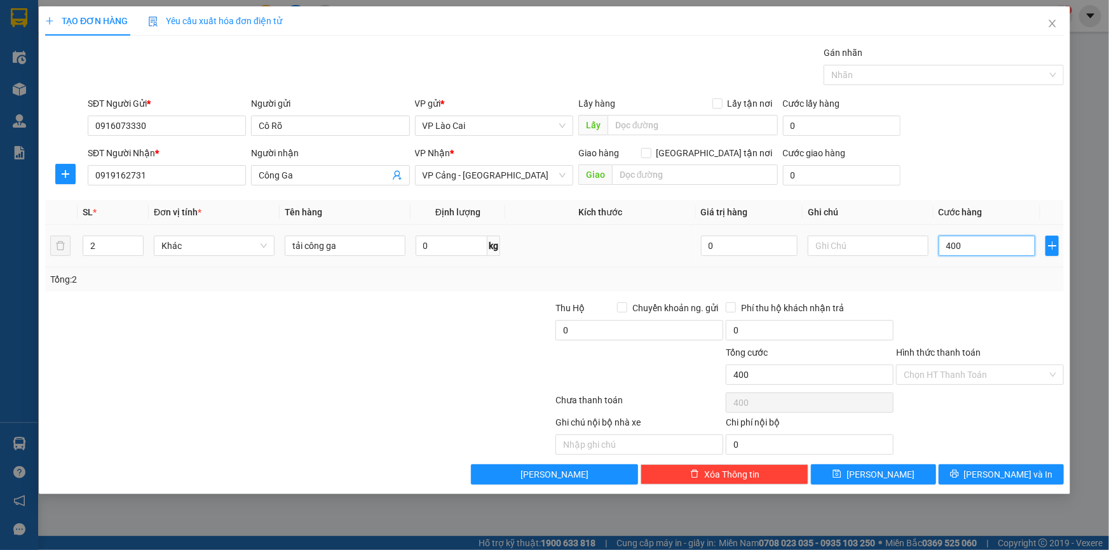
type input "4.000"
type input "40.000"
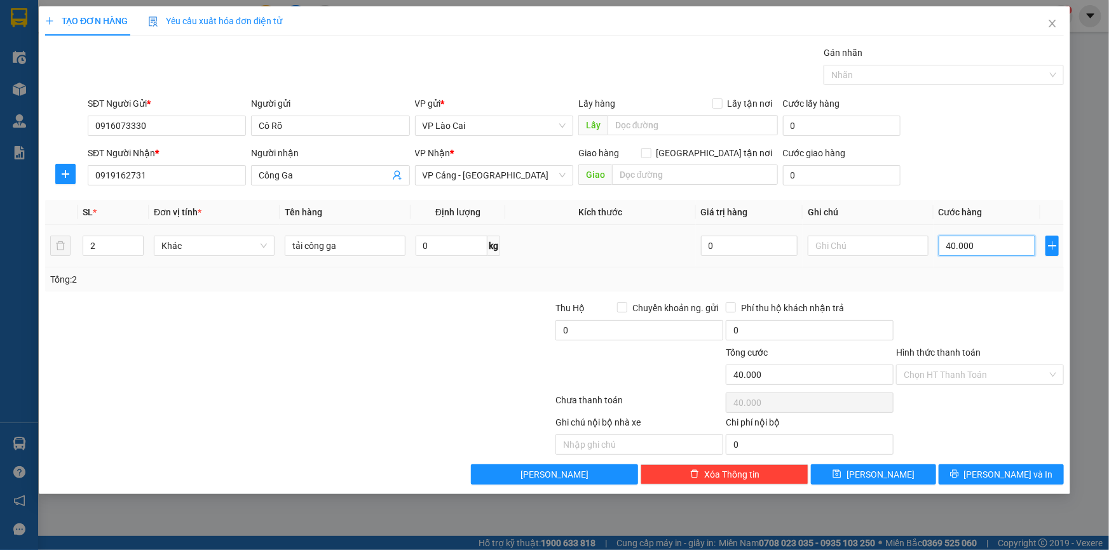
type input "400.000"
click at [875, 474] on span "[PERSON_NAME]" at bounding box center [880, 475] width 68 height 14
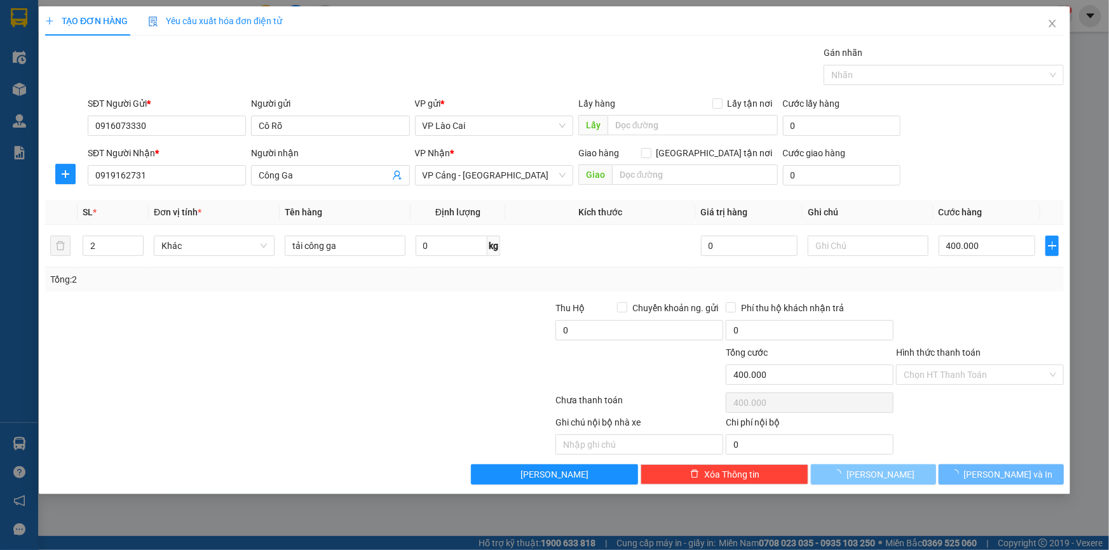
type input "1"
type input "0"
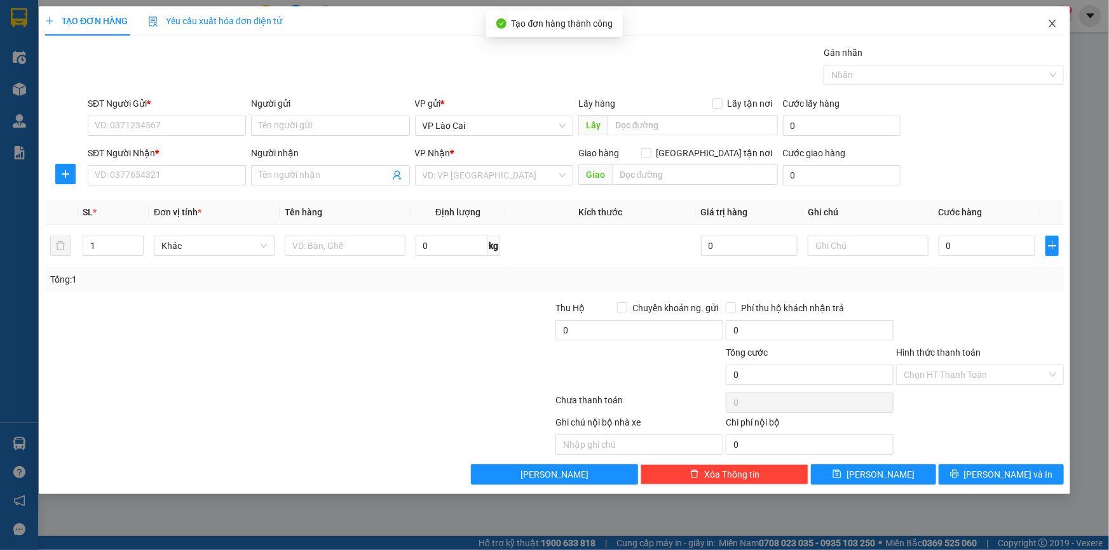
click at [1057, 31] on span "Close" at bounding box center [1052, 24] width 36 height 36
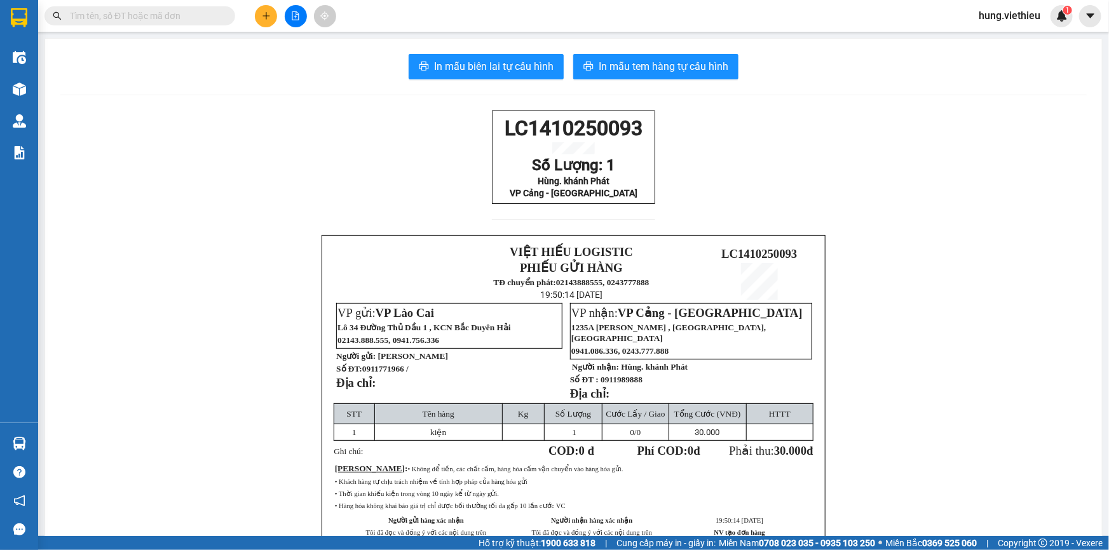
click at [69, 87] on div "In mẫu biên lai tự cấu hình In mẫu tem hàng tự cấu hình LC1410250093 Số Lượng: …" at bounding box center [573, 326] width 1056 height 575
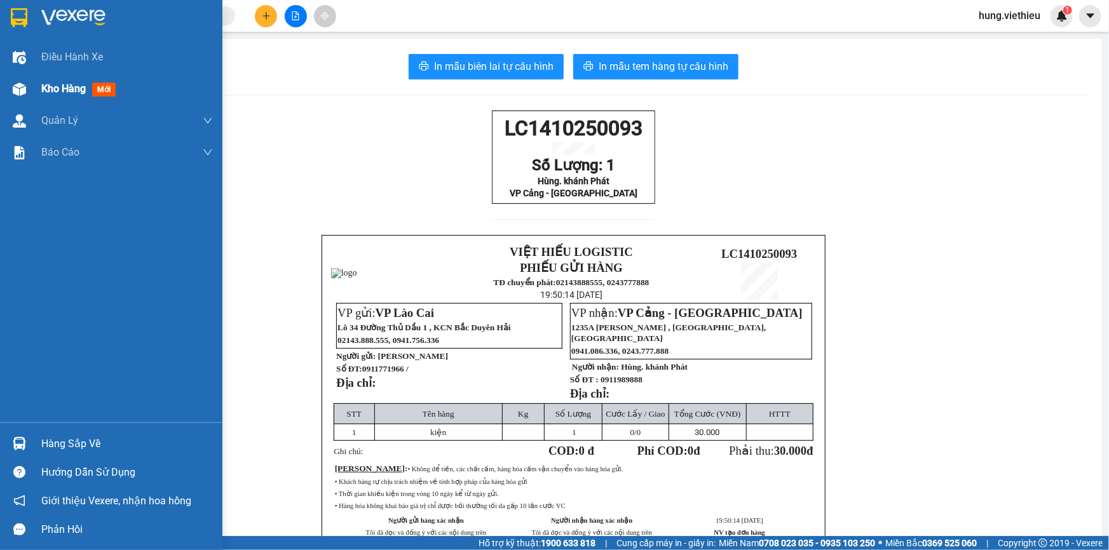
click at [26, 94] on div at bounding box center [19, 89] width 22 height 22
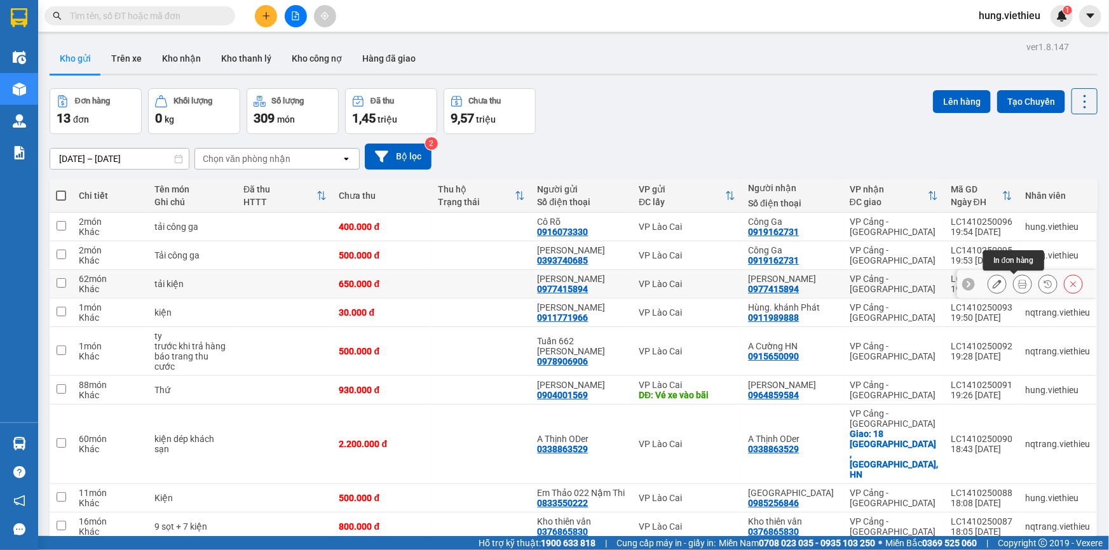
click at [1018, 282] on icon at bounding box center [1022, 284] width 9 height 9
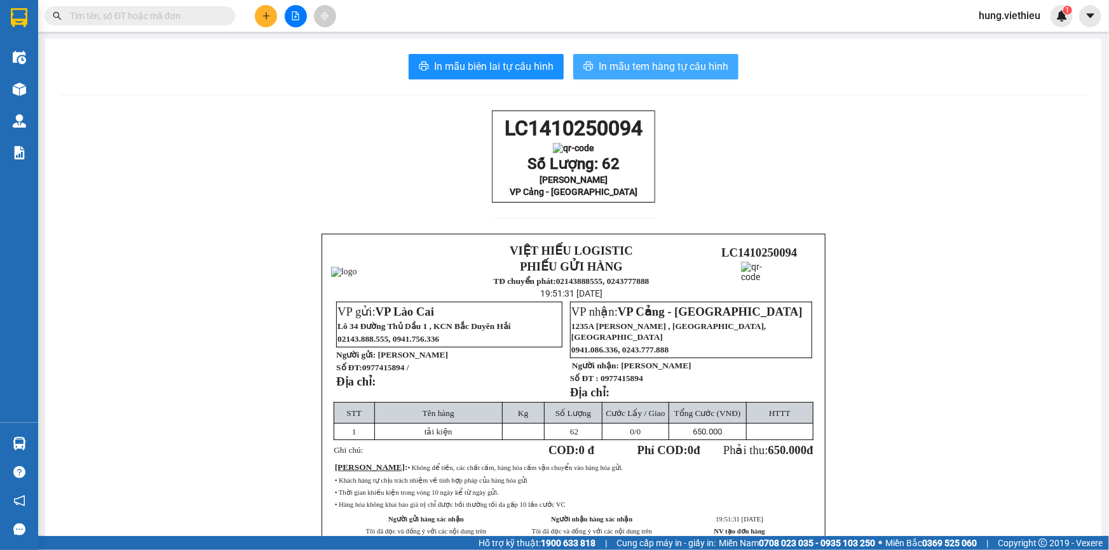
click at [660, 74] on span "In mẫu tem hàng tự cấu hình" at bounding box center [663, 66] width 130 height 16
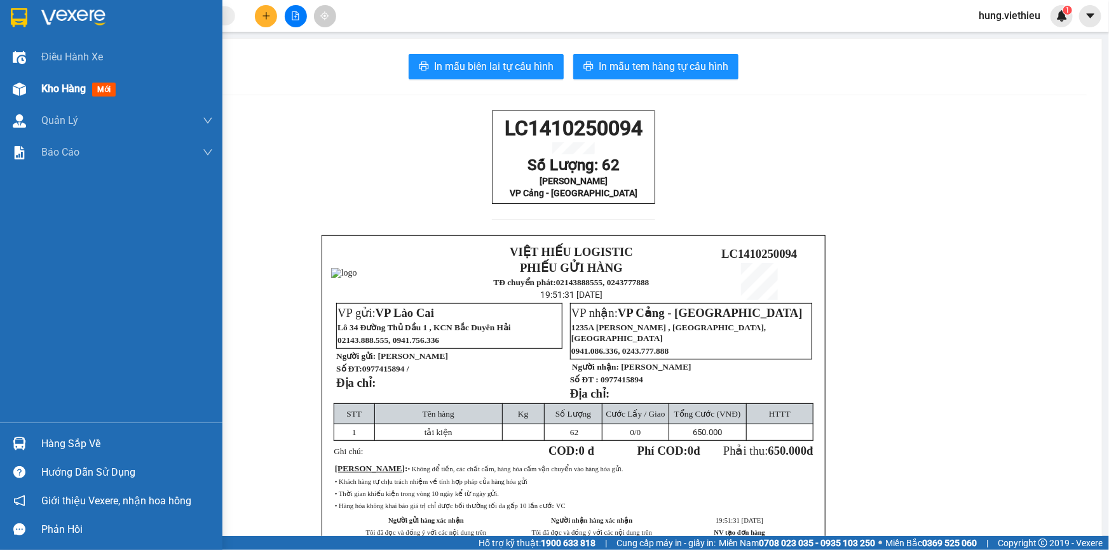
click at [25, 98] on div at bounding box center [19, 89] width 22 height 22
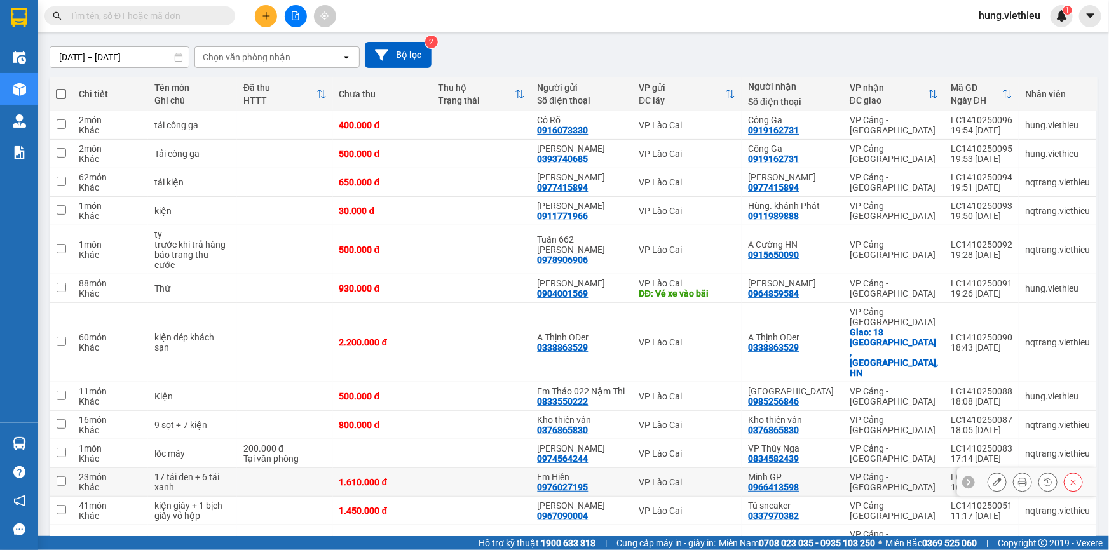
scroll to position [140, 0]
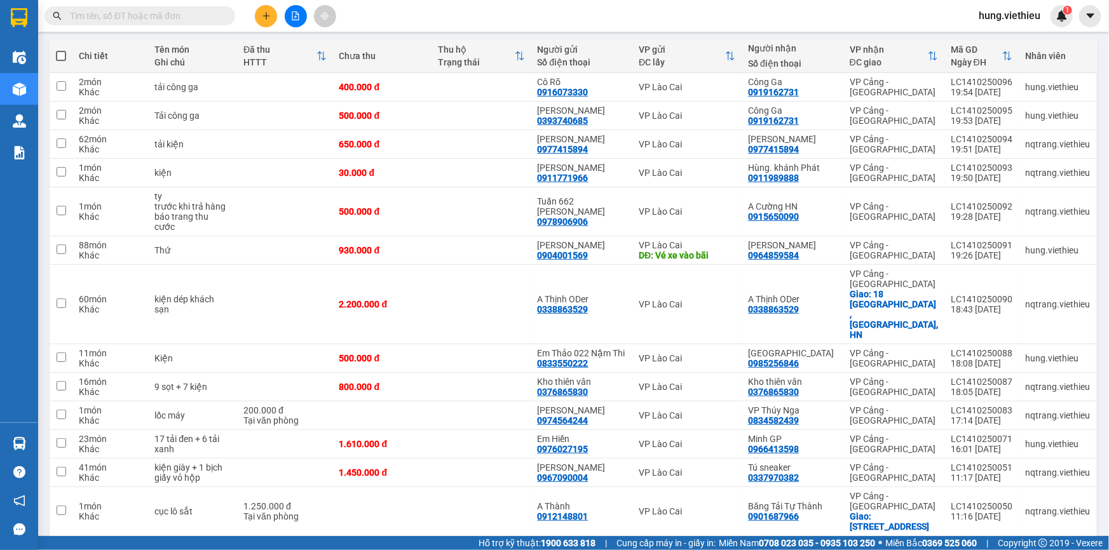
drag, startPoint x: 1056, startPoint y: 504, endPoint x: 1049, endPoint y: 494, distance: 12.3
click at [1055, 546] on div "20 / trang" at bounding box center [1044, 556] width 57 height 20
click at [1043, 432] on span "50 / trang" at bounding box center [1037, 431] width 41 height 13
click at [179, 13] on input "text" at bounding box center [145, 16] width 150 height 14
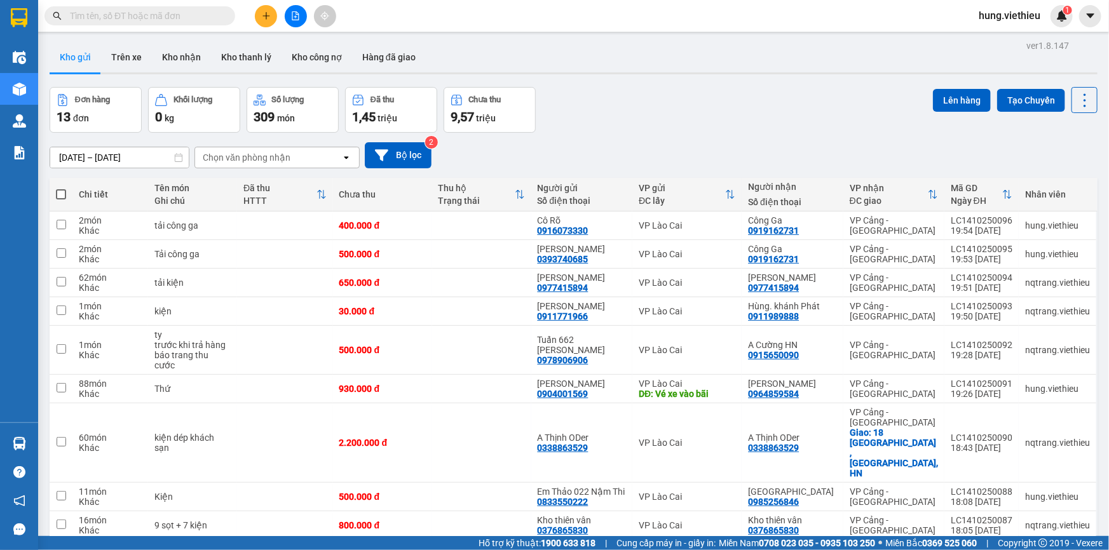
scroll to position [0, 0]
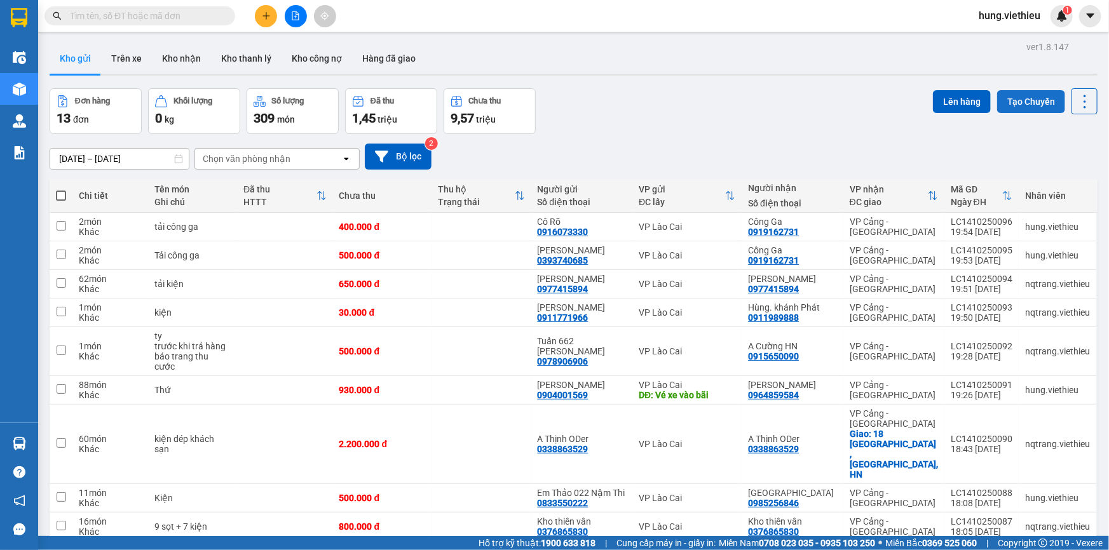
click at [1046, 99] on button "Tạo Chuyến" at bounding box center [1031, 101] width 68 height 23
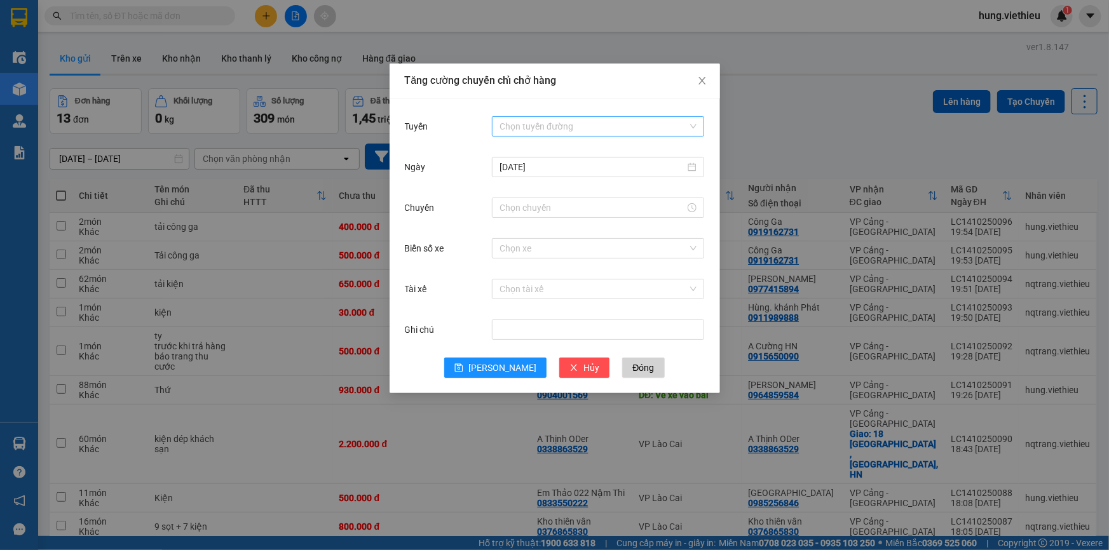
click at [544, 133] on input "Tuyến" at bounding box center [593, 126] width 188 height 19
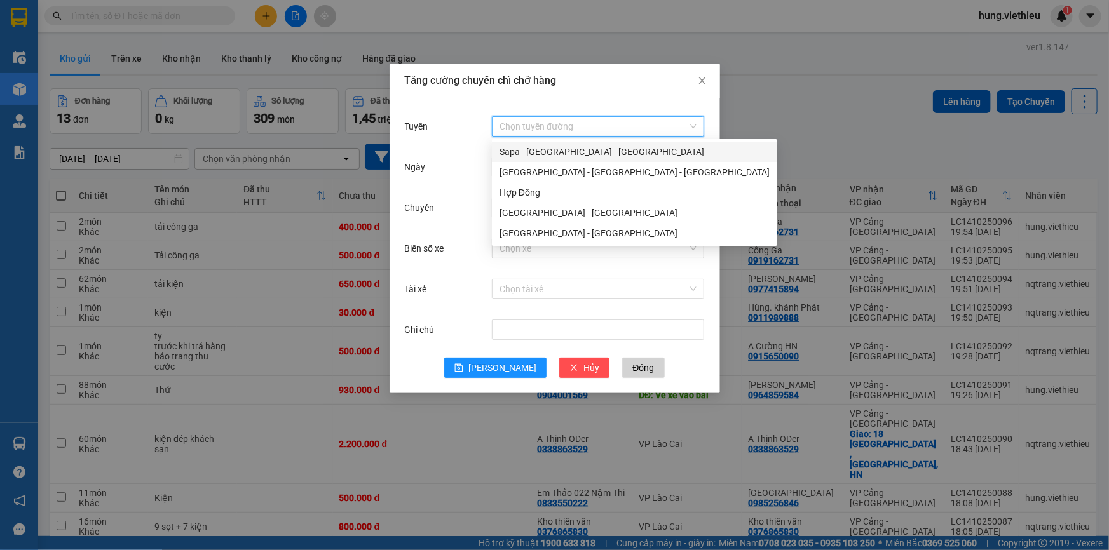
click at [540, 152] on div "Sapa - [GEOGRAPHIC_DATA] - [GEOGRAPHIC_DATA]" at bounding box center [634, 152] width 270 height 14
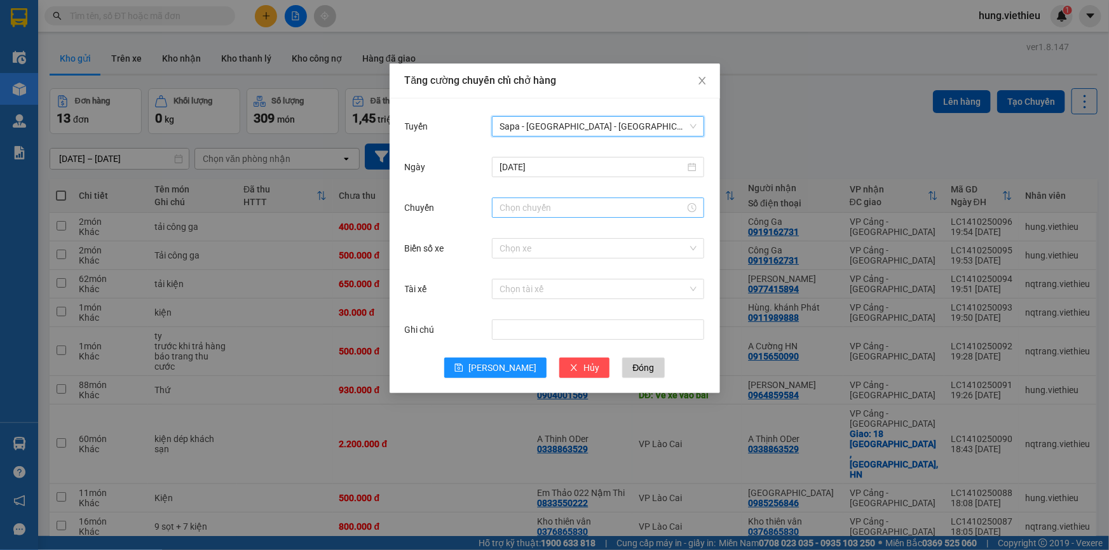
click at [527, 210] on input "Chuyến" at bounding box center [592, 208] width 186 height 14
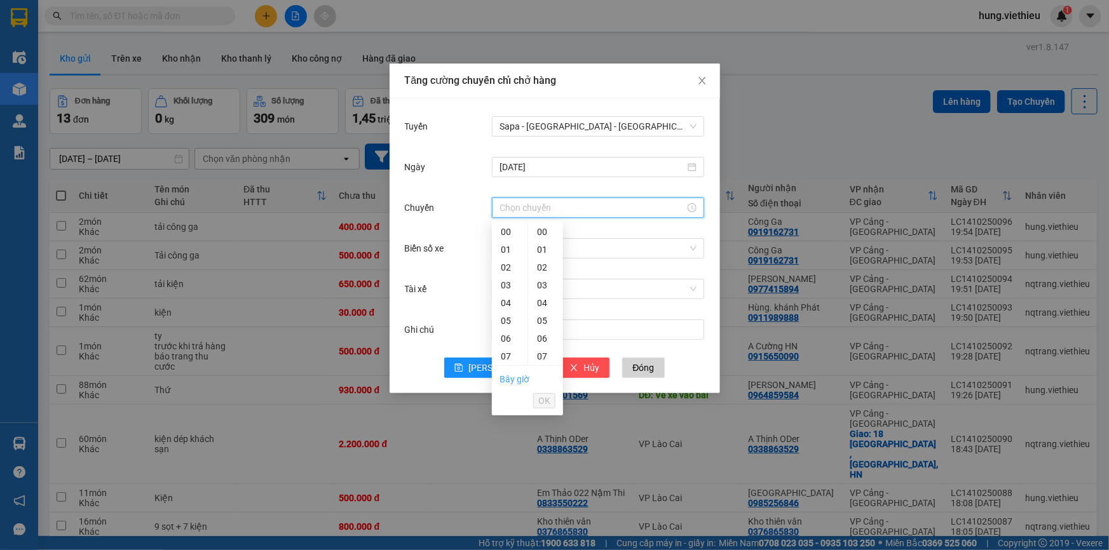
click at [506, 381] on link "Bây giờ" at bounding box center [514, 379] width 30 height 10
type input "20:04"
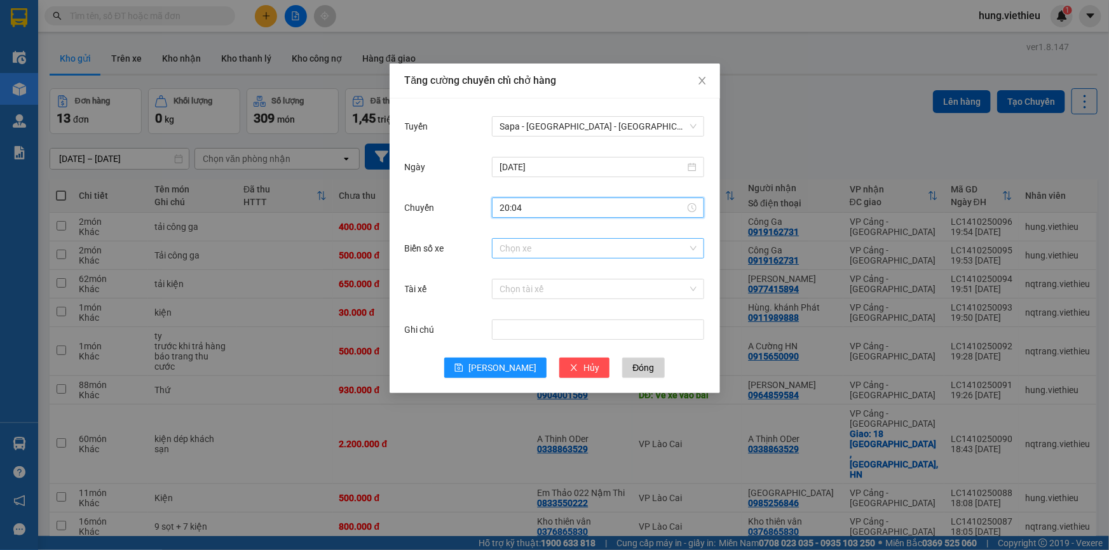
click at [528, 243] on input "Biển số xe" at bounding box center [593, 248] width 188 height 19
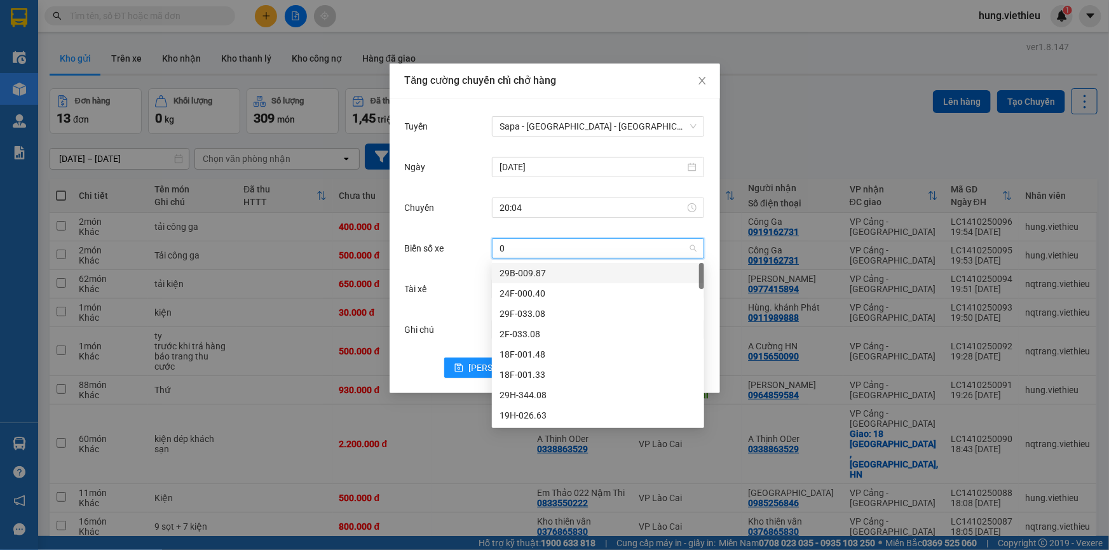
type input "08"
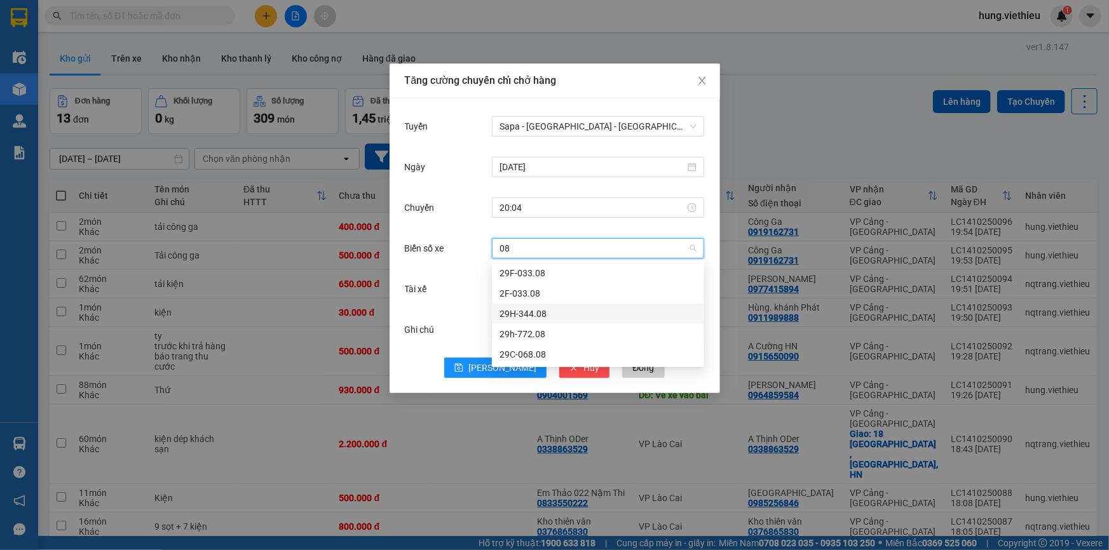
click at [533, 313] on div "29H-344.08" at bounding box center [597, 314] width 197 height 14
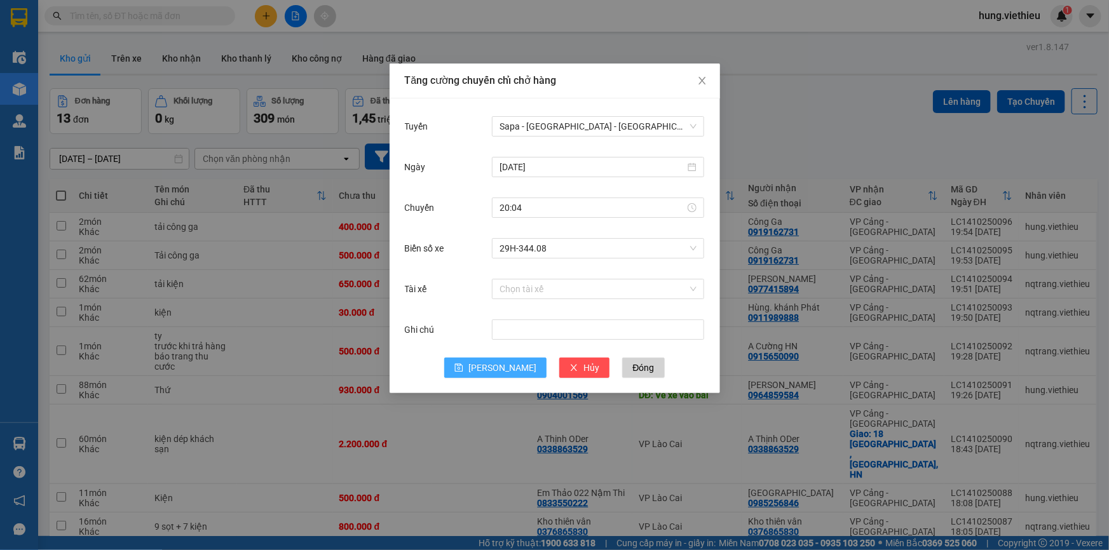
click at [496, 371] on span "[PERSON_NAME]" at bounding box center [502, 368] width 68 height 14
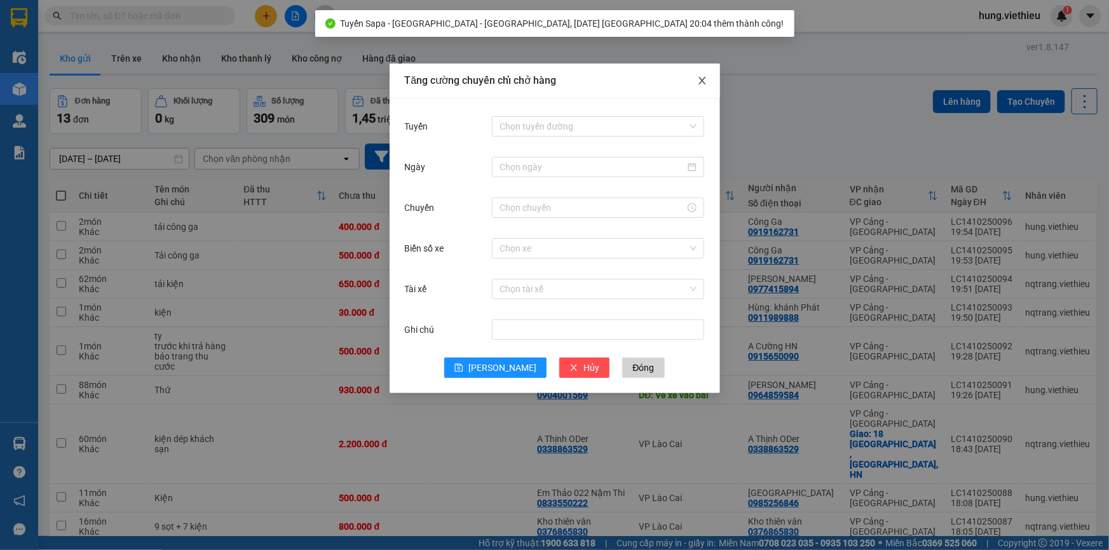
click at [705, 83] on icon "close" at bounding box center [702, 81] width 10 height 10
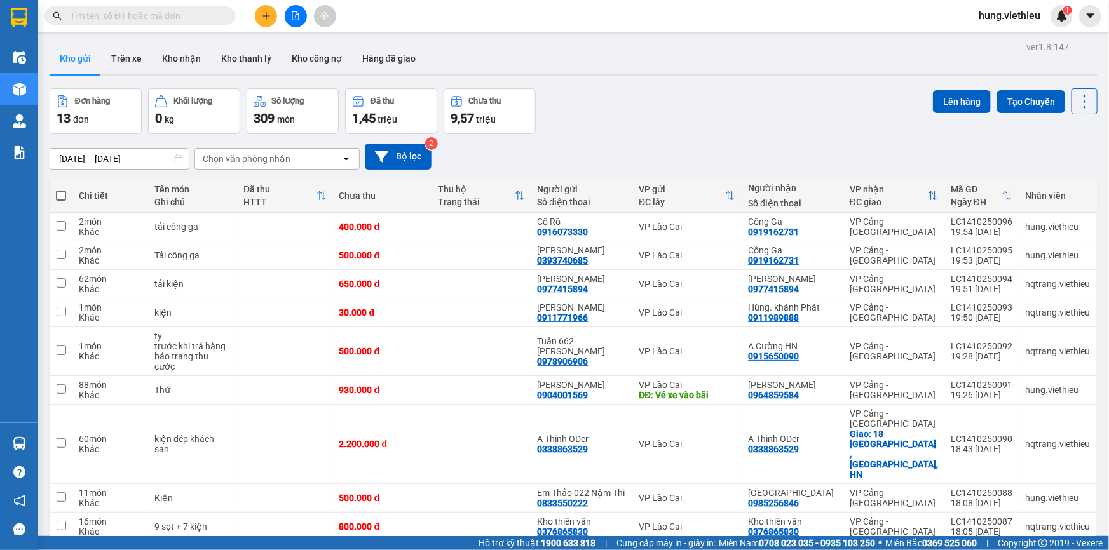
click at [63, 196] on span at bounding box center [61, 196] width 10 height 10
click at [61, 189] on input "checkbox" at bounding box center [61, 189] width 0 height 0
checkbox input "true"
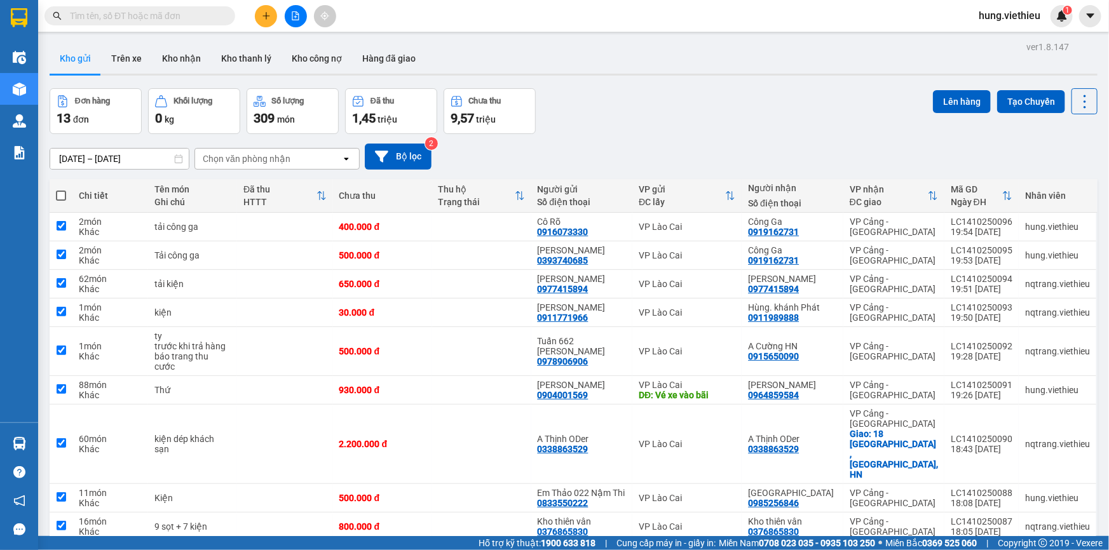
checkbox input "true"
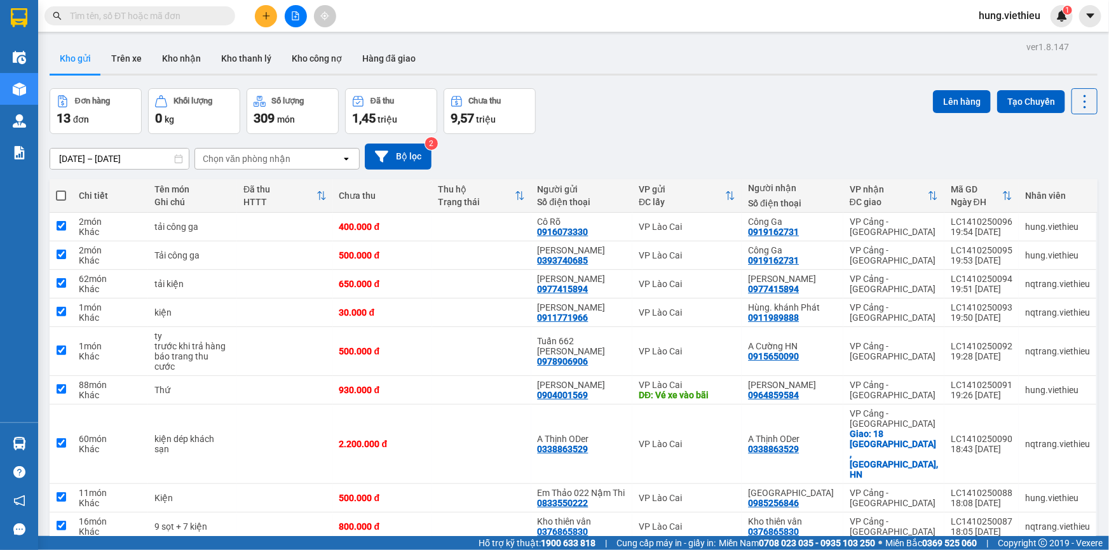
checkbox input "true"
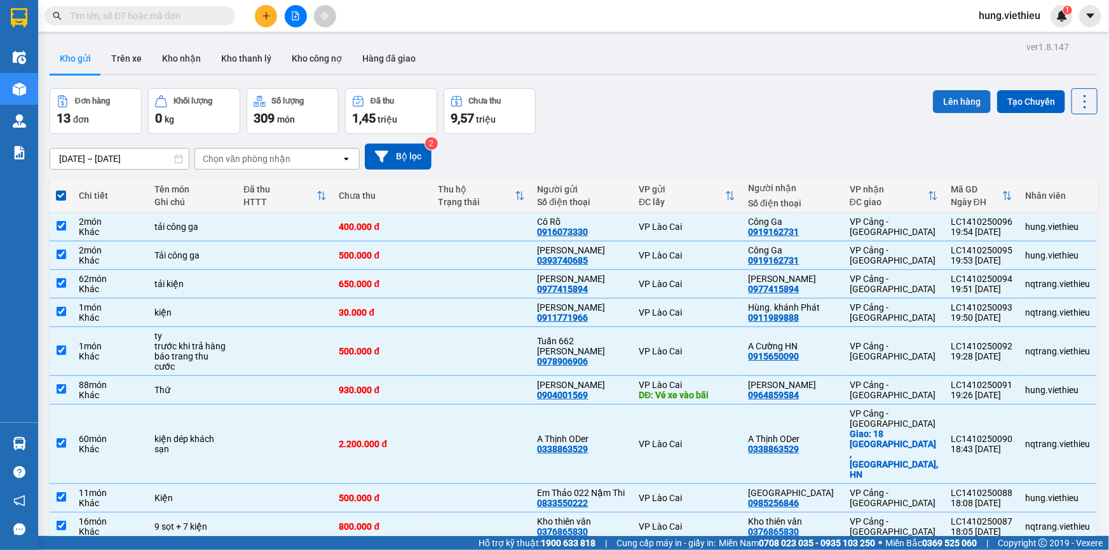
click at [965, 95] on button "Lên hàng" at bounding box center [962, 101] width 58 height 23
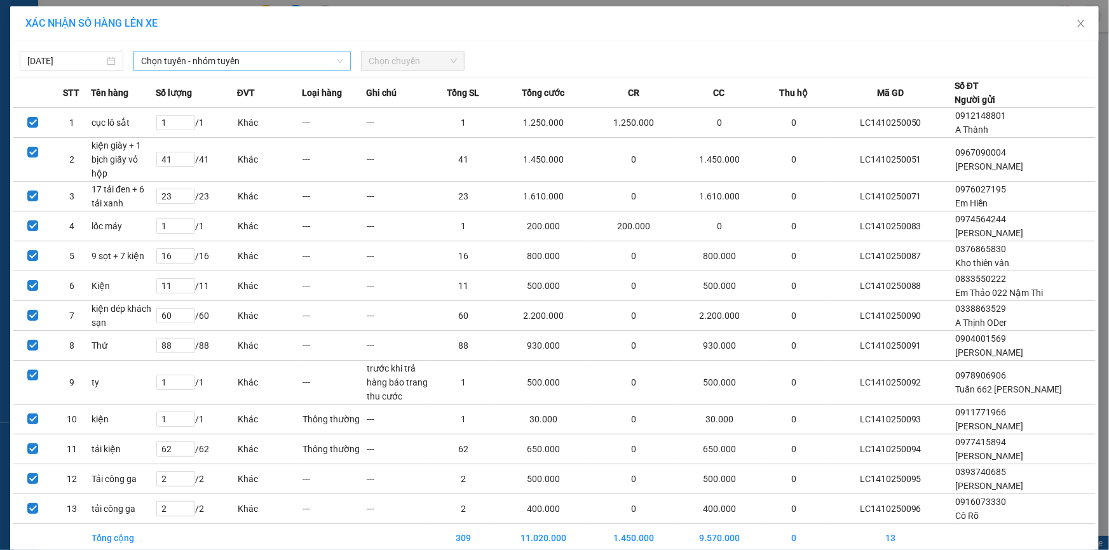
click at [199, 64] on span "Chọn tuyến - nhóm tuyến" at bounding box center [242, 60] width 202 height 19
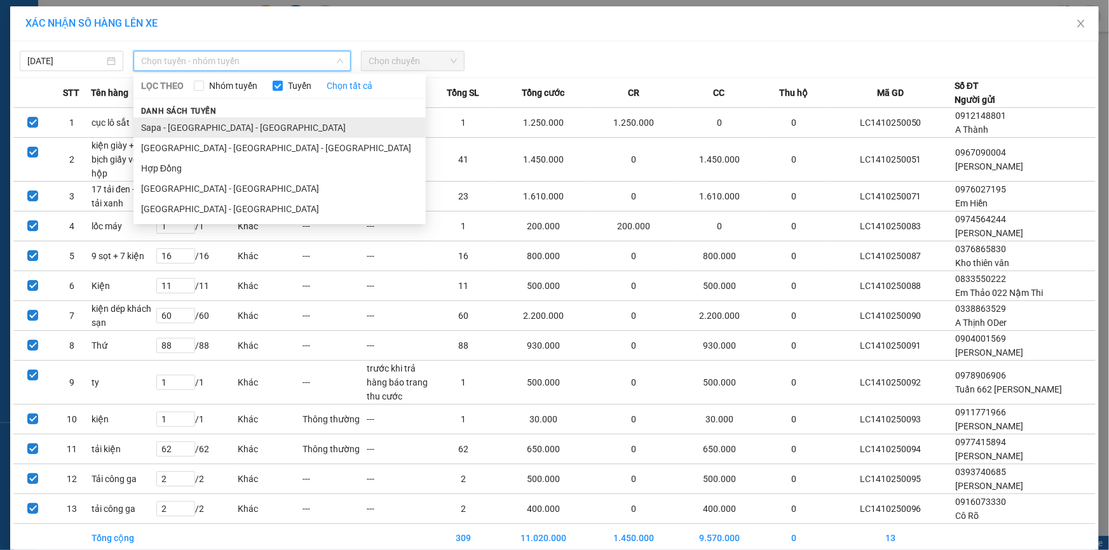
click at [172, 131] on li "Sapa - [GEOGRAPHIC_DATA] - [GEOGRAPHIC_DATA]" at bounding box center [279, 128] width 292 height 20
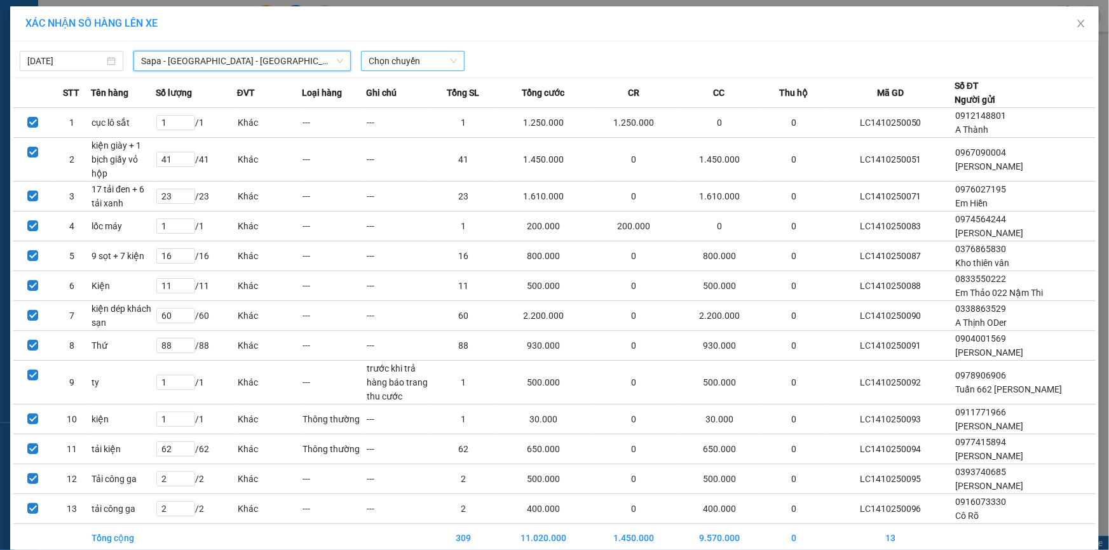
click at [400, 57] on span "Chọn chuyến" at bounding box center [412, 60] width 88 height 19
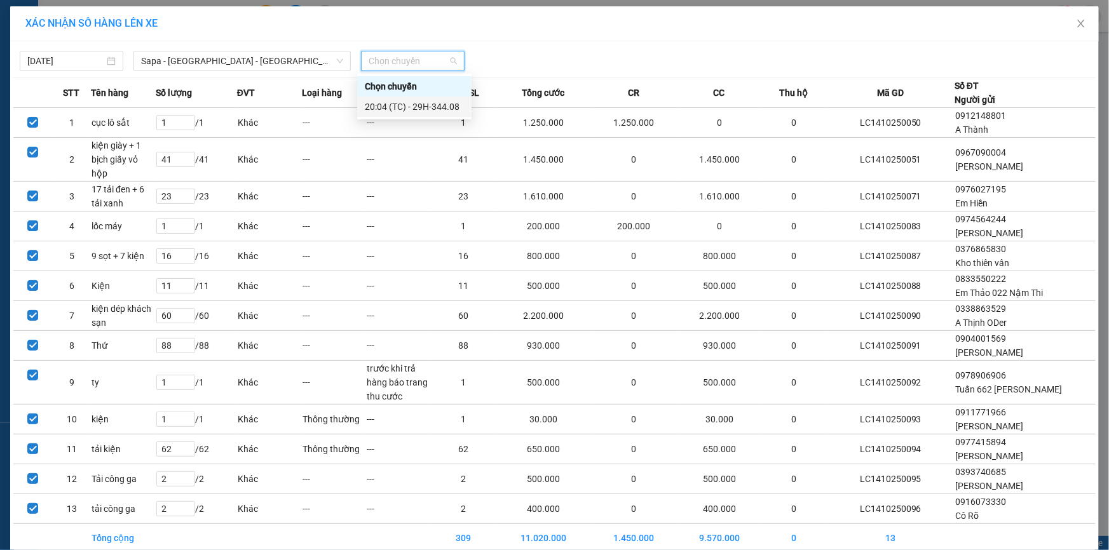
click at [382, 110] on div "20:04 (TC) - 29H-344.08" at bounding box center [414, 107] width 99 height 14
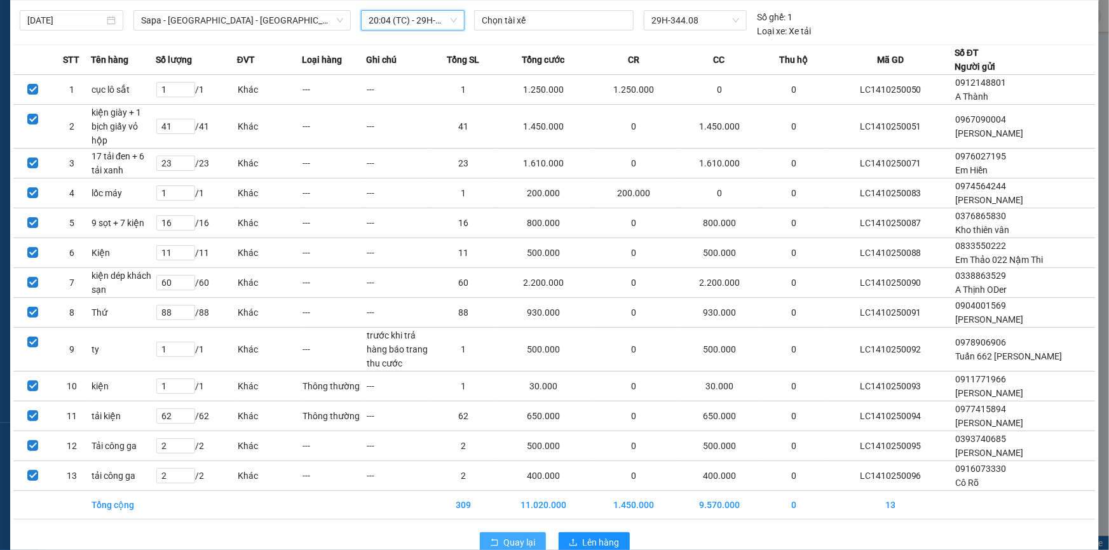
scroll to position [52, 0]
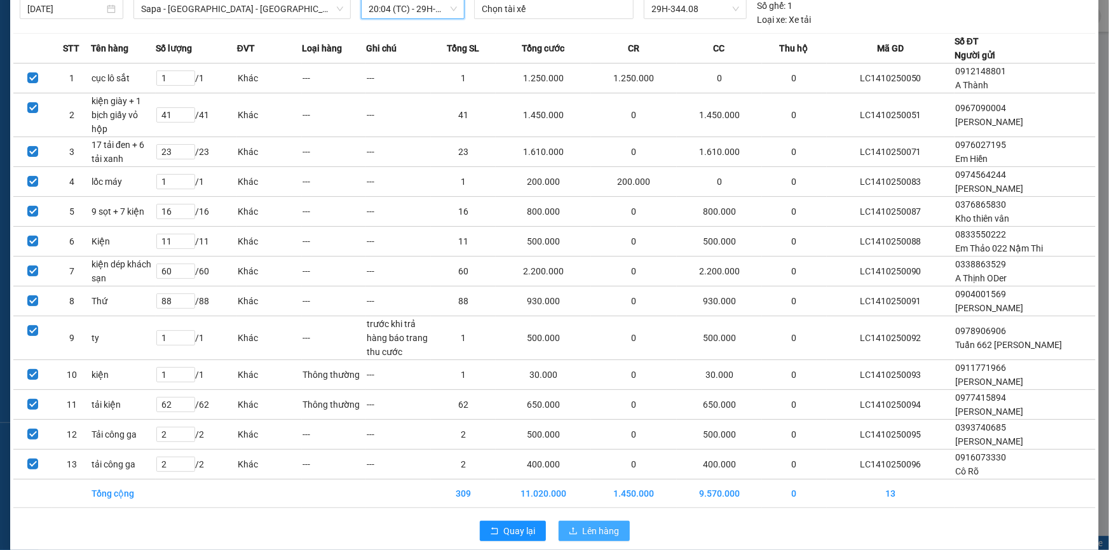
click at [587, 524] on span "Lên hàng" at bounding box center [601, 531] width 37 height 14
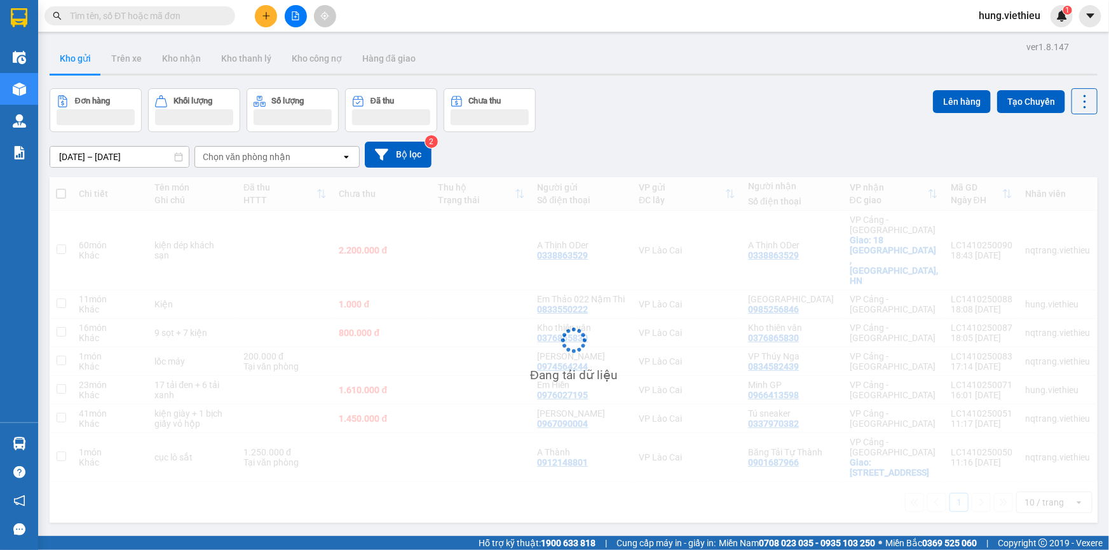
click at [174, 18] on input "text" at bounding box center [145, 16] width 150 height 14
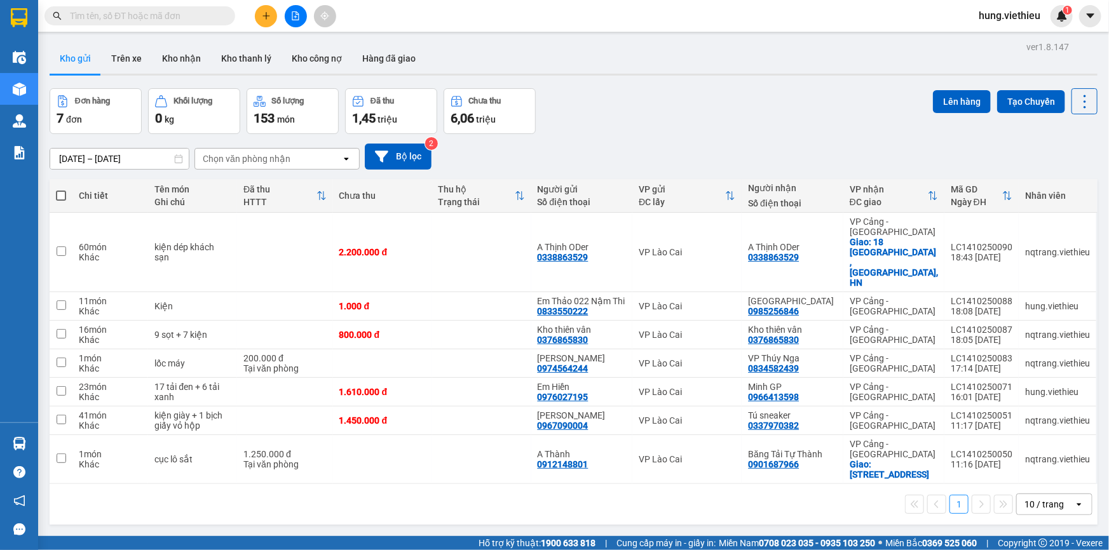
paste input "0964859584"
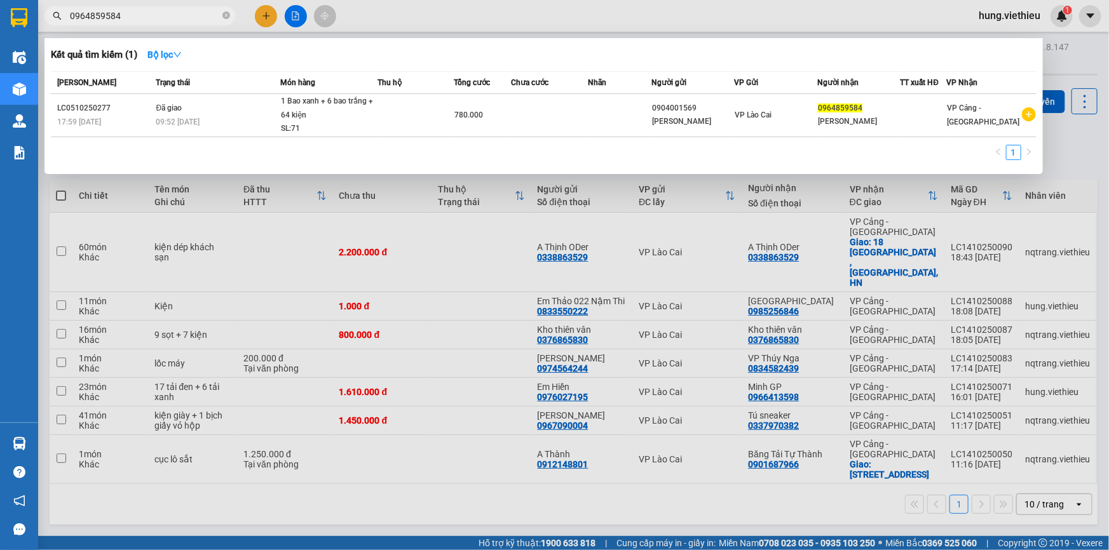
type input "0964859584"
click at [487, 17] on div at bounding box center [554, 275] width 1109 height 550
